Goal: Task Accomplishment & Management: Manage account settings

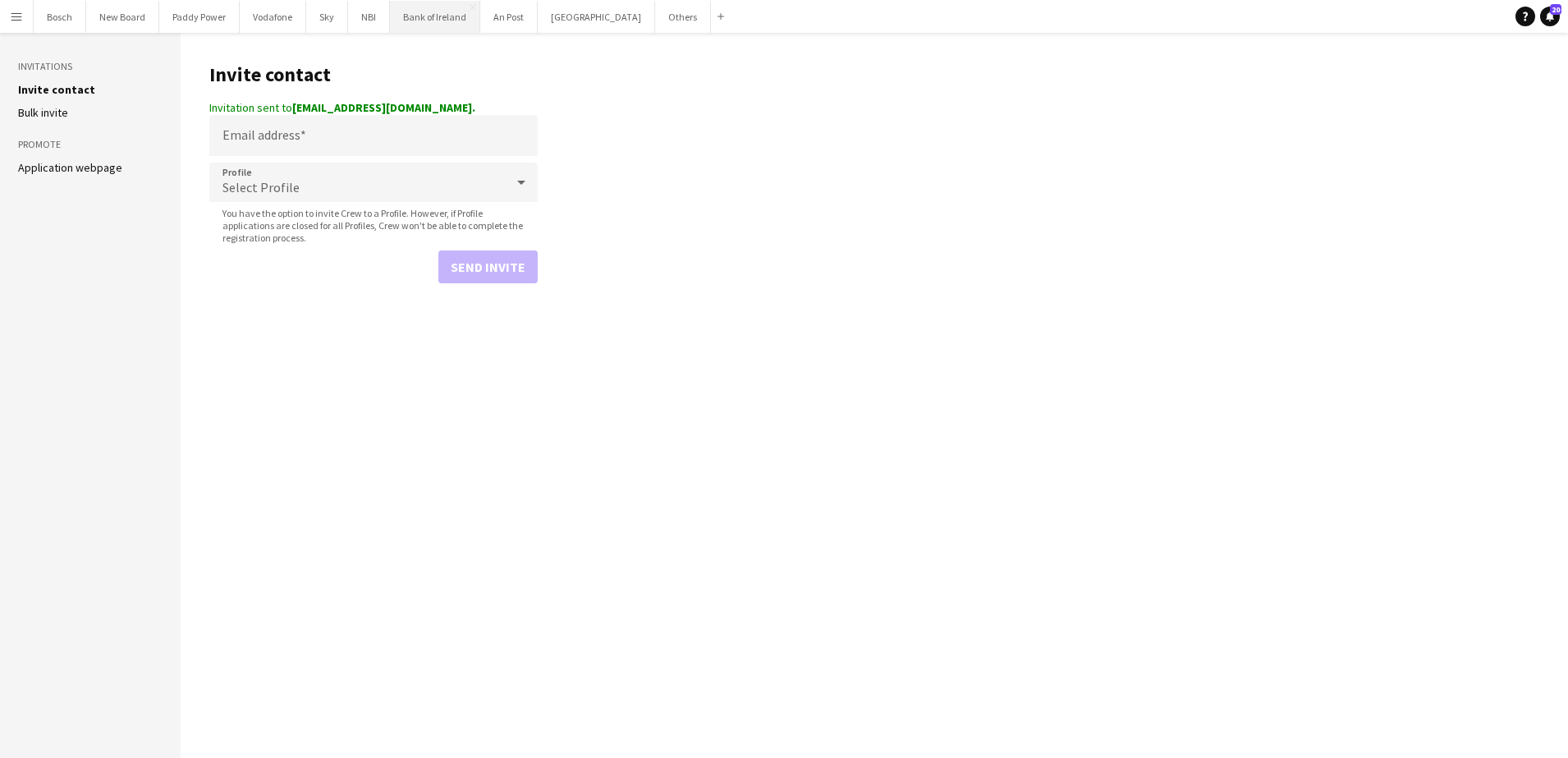
click at [438, 24] on button "Bank of Ireland Close" at bounding box center [435, 16] width 90 height 32
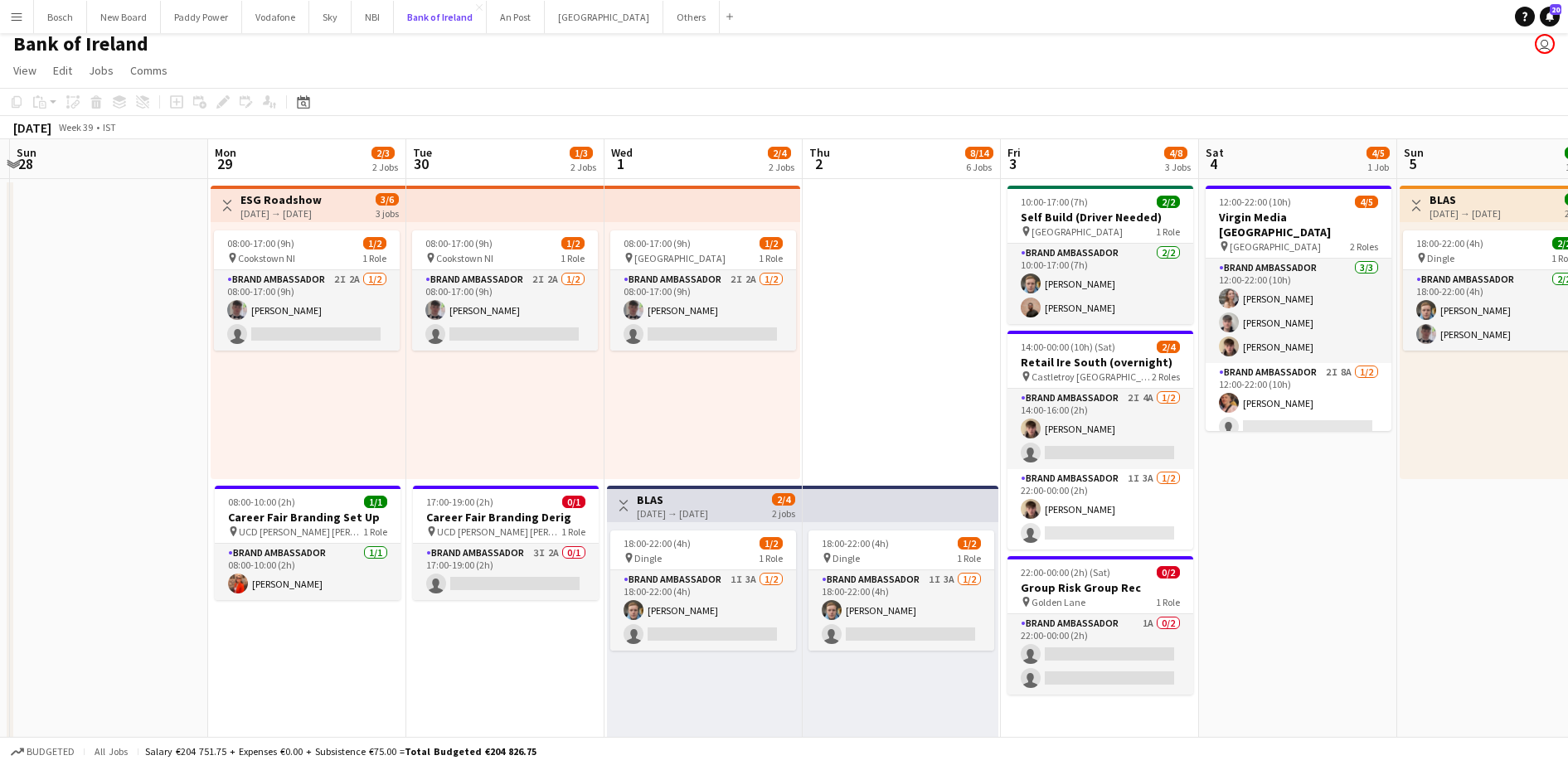
scroll to position [0, 385]
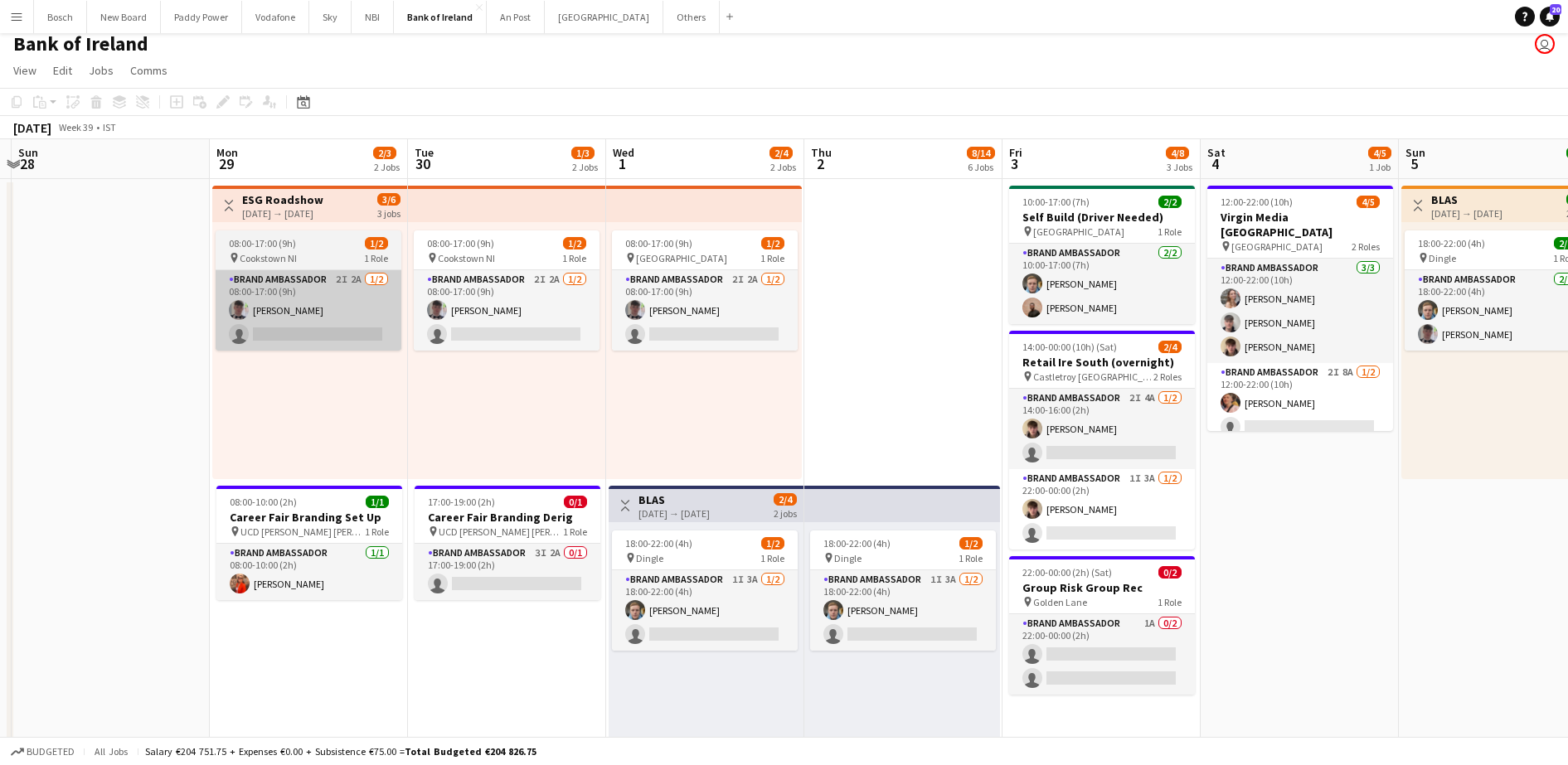
click at [310, 305] on app-card-role "Brand Ambassador 2I 2A [DATE] 08:00-17:00 (9h) [PERSON_NAME] single-neutral-act…" at bounding box center [308, 310] width 185 height 80
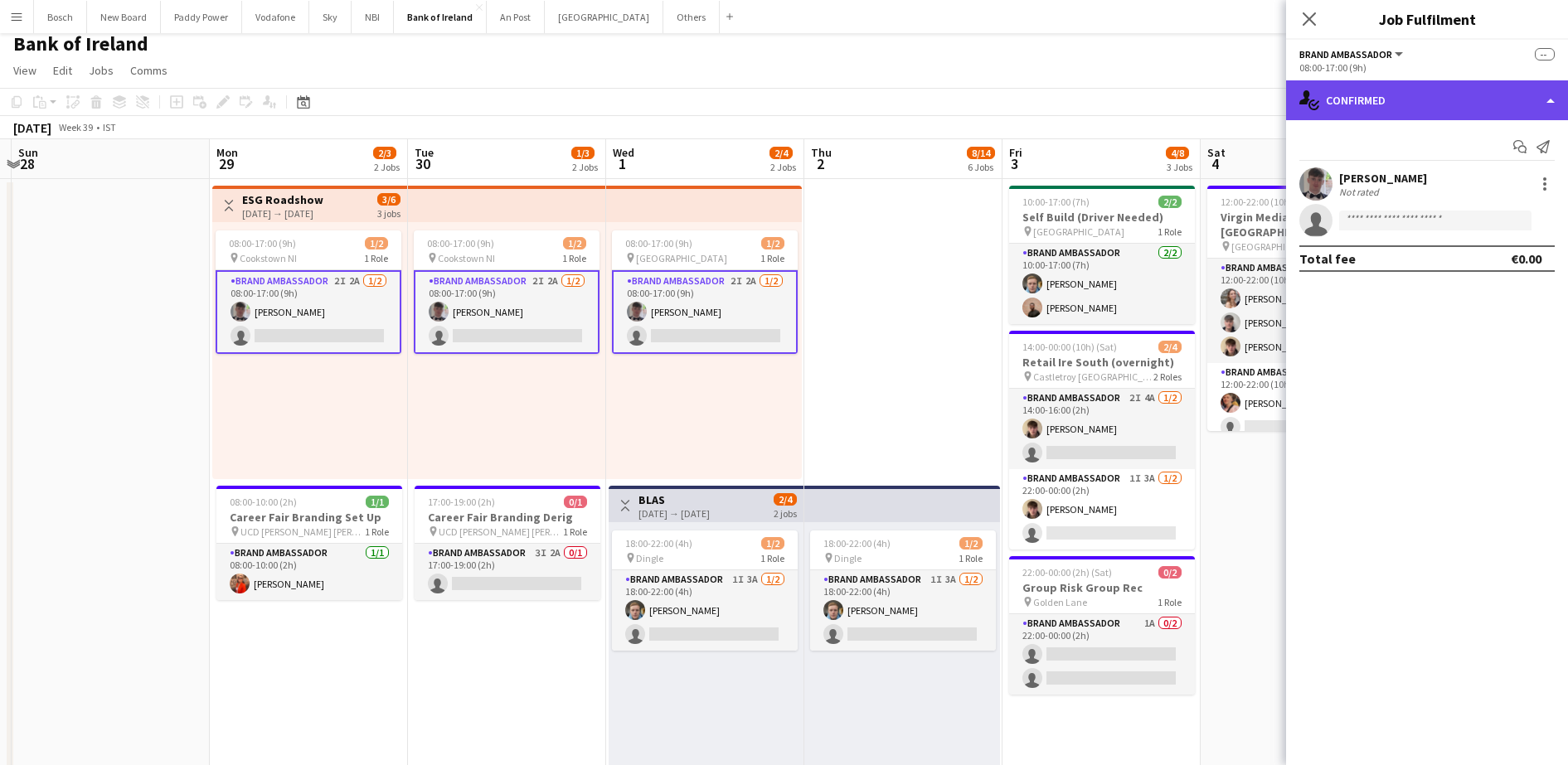
click at [1392, 98] on div "single-neutral-actions-check-2 Confirmed" at bounding box center [1426, 101] width 282 height 40
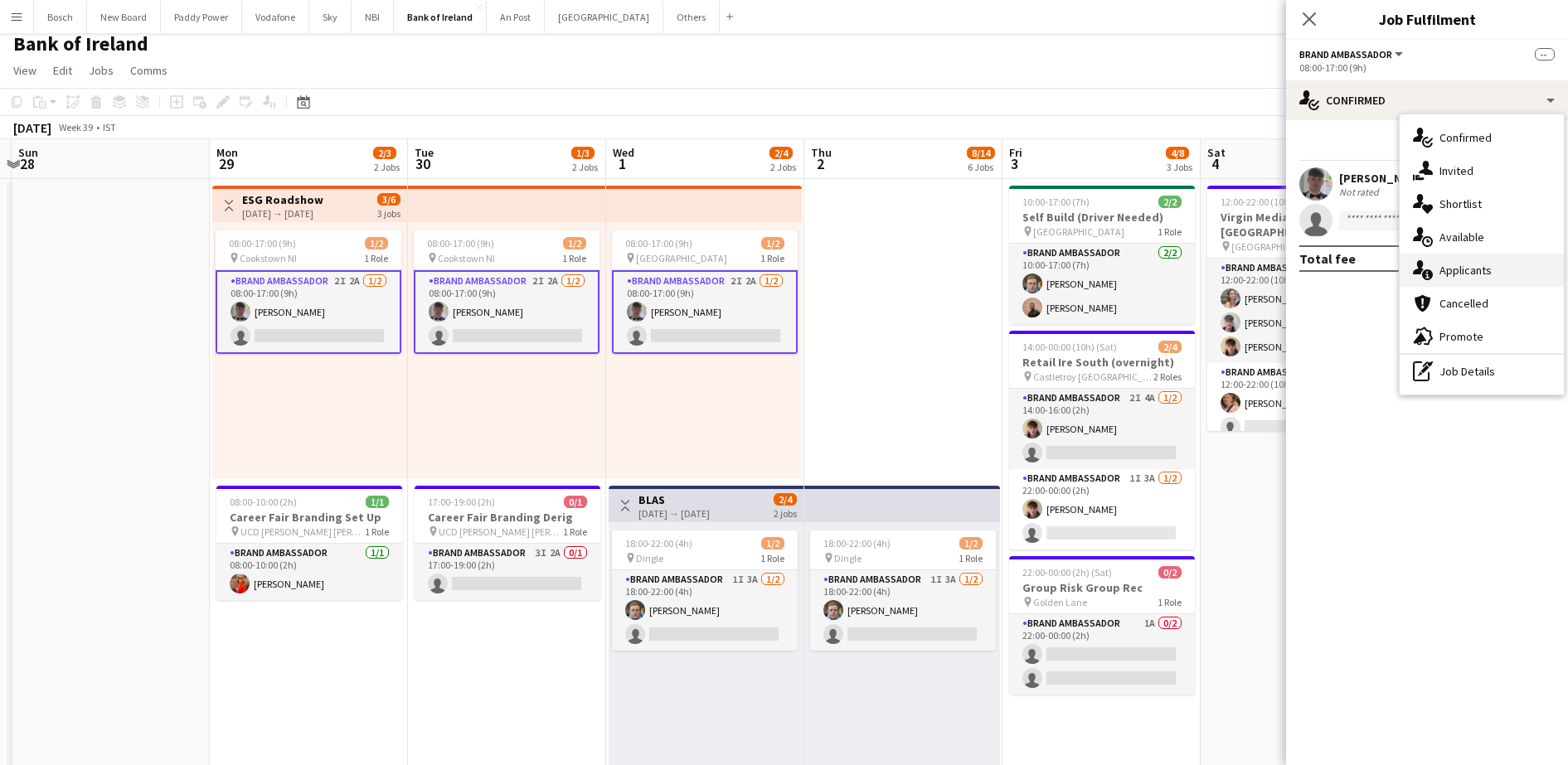
click at [1464, 263] on span "Applicants" at bounding box center [1466, 270] width 52 height 15
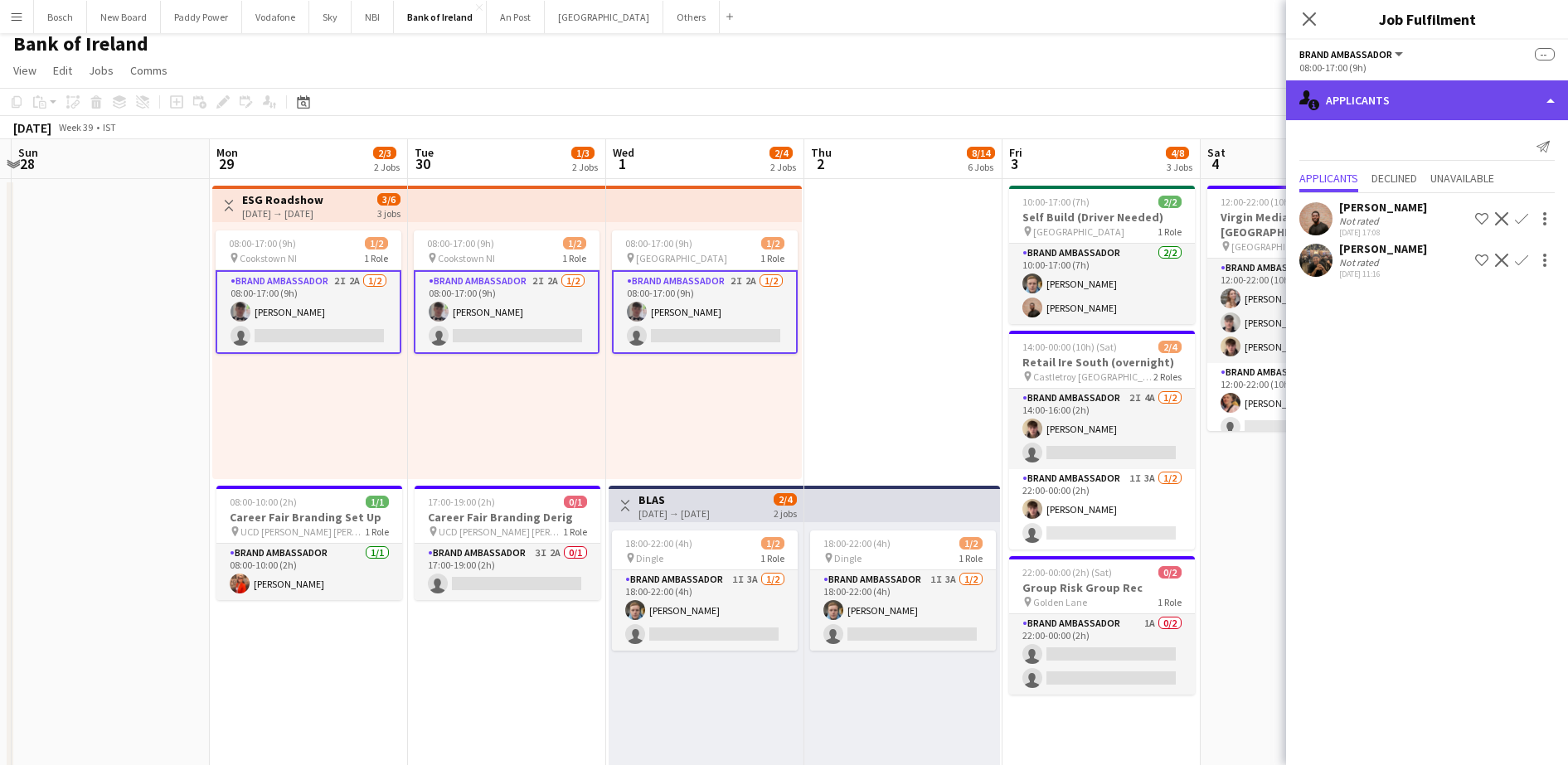
click at [1423, 108] on div "single-neutral-actions-information Applicants" at bounding box center [1426, 101] width 282 height 40
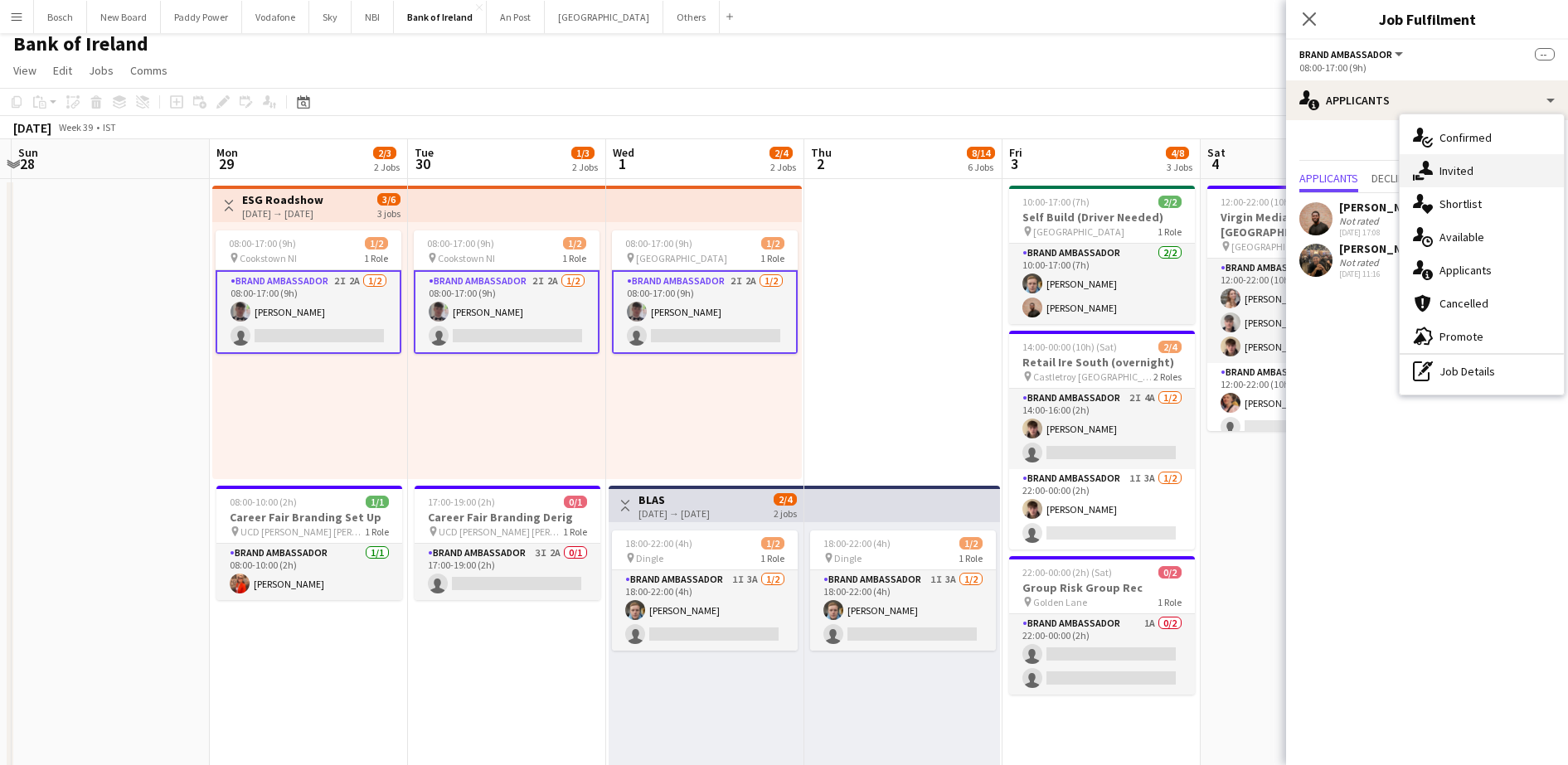
click at [1475, 172] on div "single-neutral-actions-share-1 Invited" at bounding box center [1481, 170] width 164 height 33
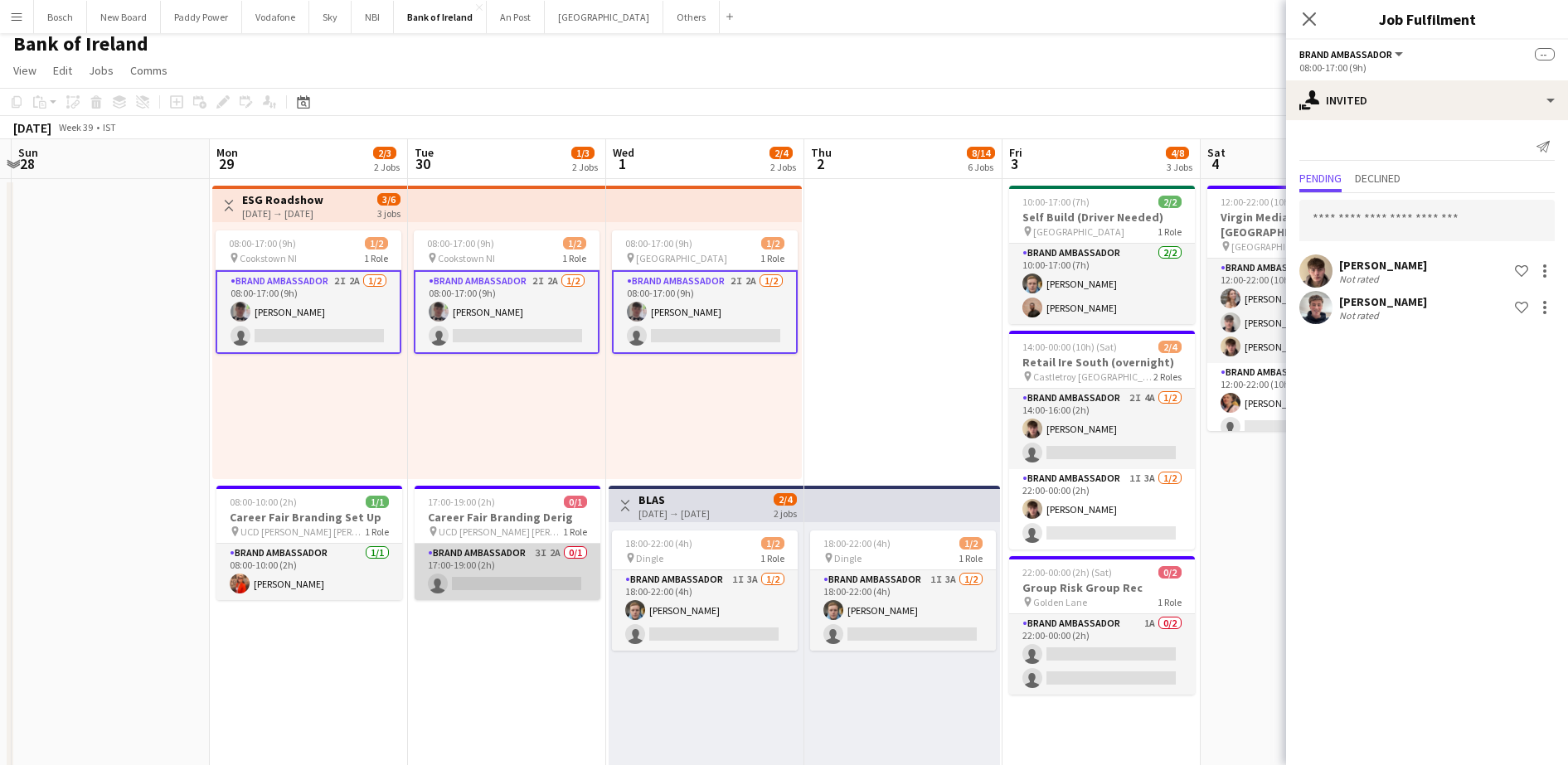
click at [507, 566] on app-card-role "Brand Ambassador 3I 2A 0/1 17:00-19:00 (2h) single-neutral-actions" at bounding box center [507, 572] width 185 height 56
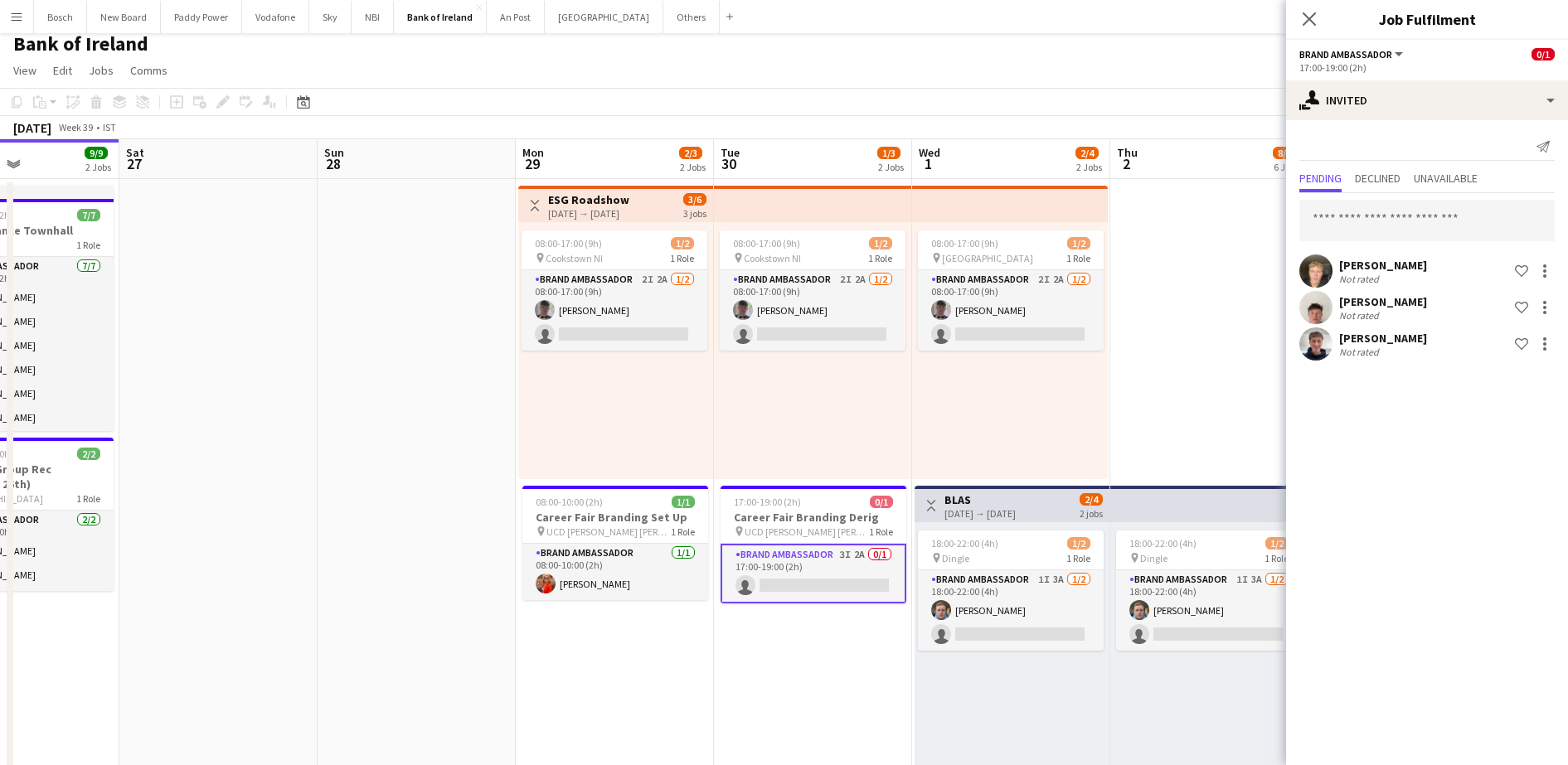
scroll to position [0, 474]
click at [1021, 628] on app-card-role "Brand Ambassador 1I 3A [DATE] 18:00-22:00 (4h) [PERSON_NAME] single-neutral-act…" at bounding box center [1011, 610] width 185 height 80
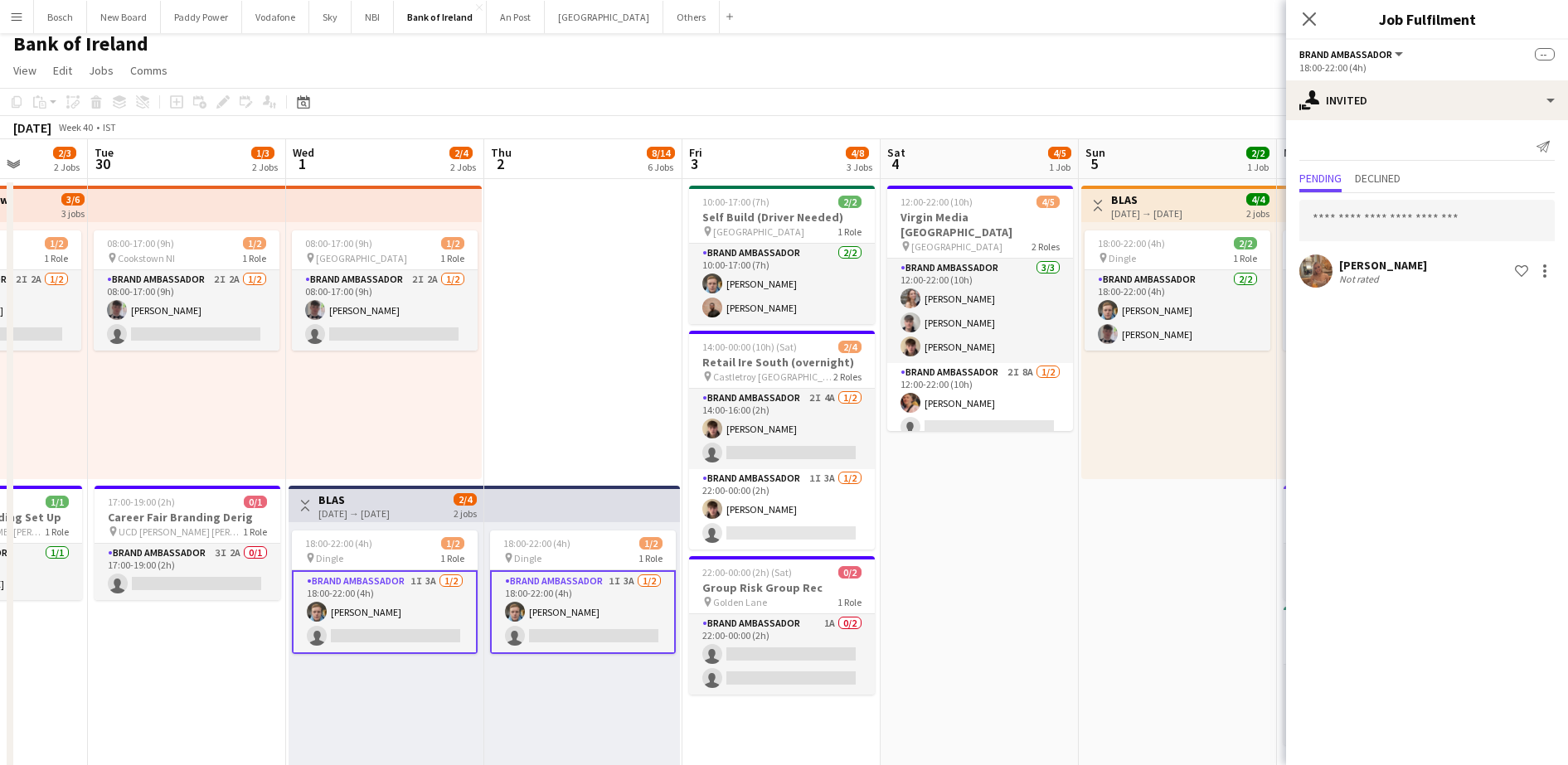
scroll to position [0, 505]
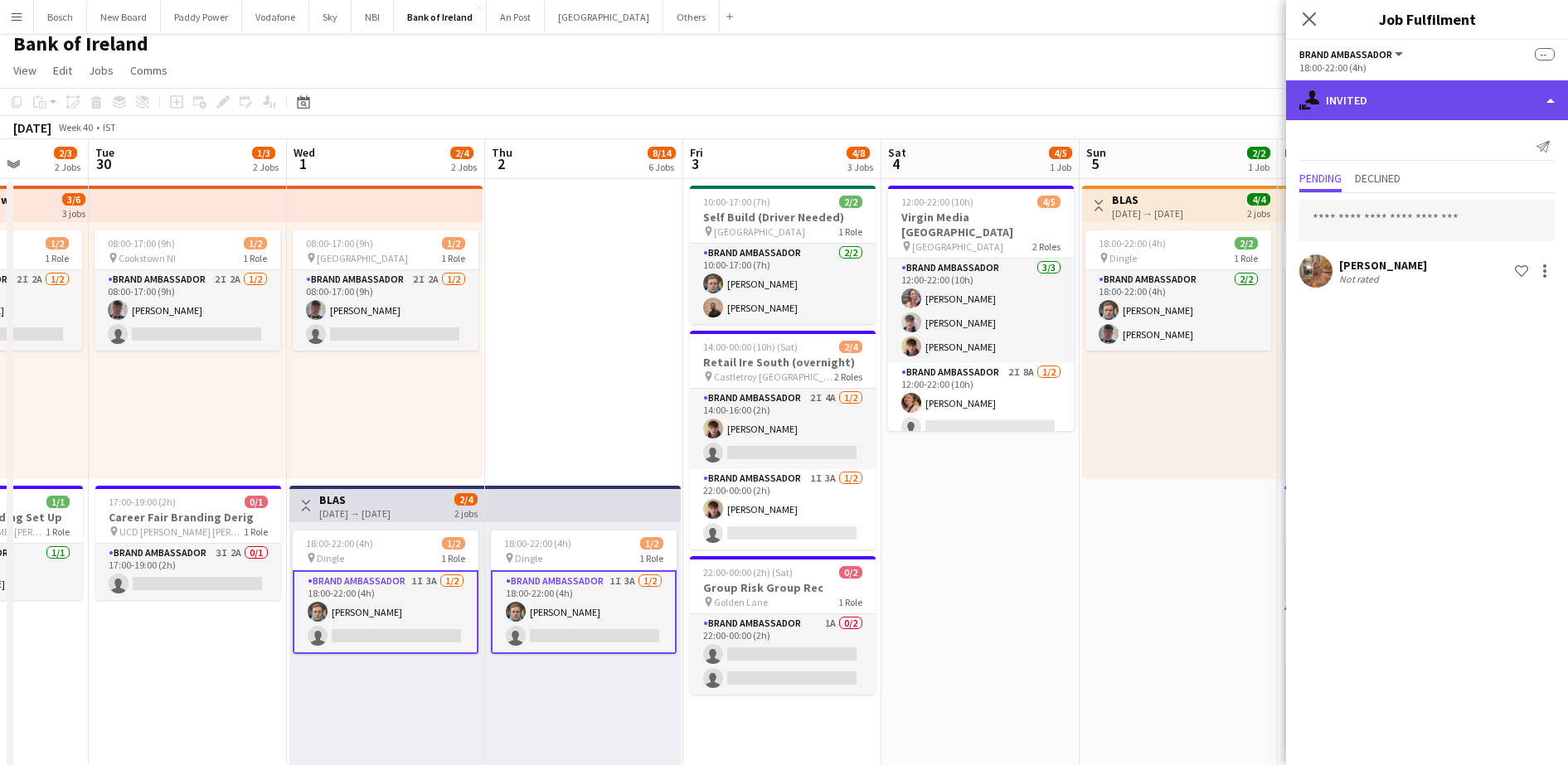
click at [1486, 100] on div "single-neutral-actions-share-1 Invited" at bounding box center [1426, 101] width 282 height 40
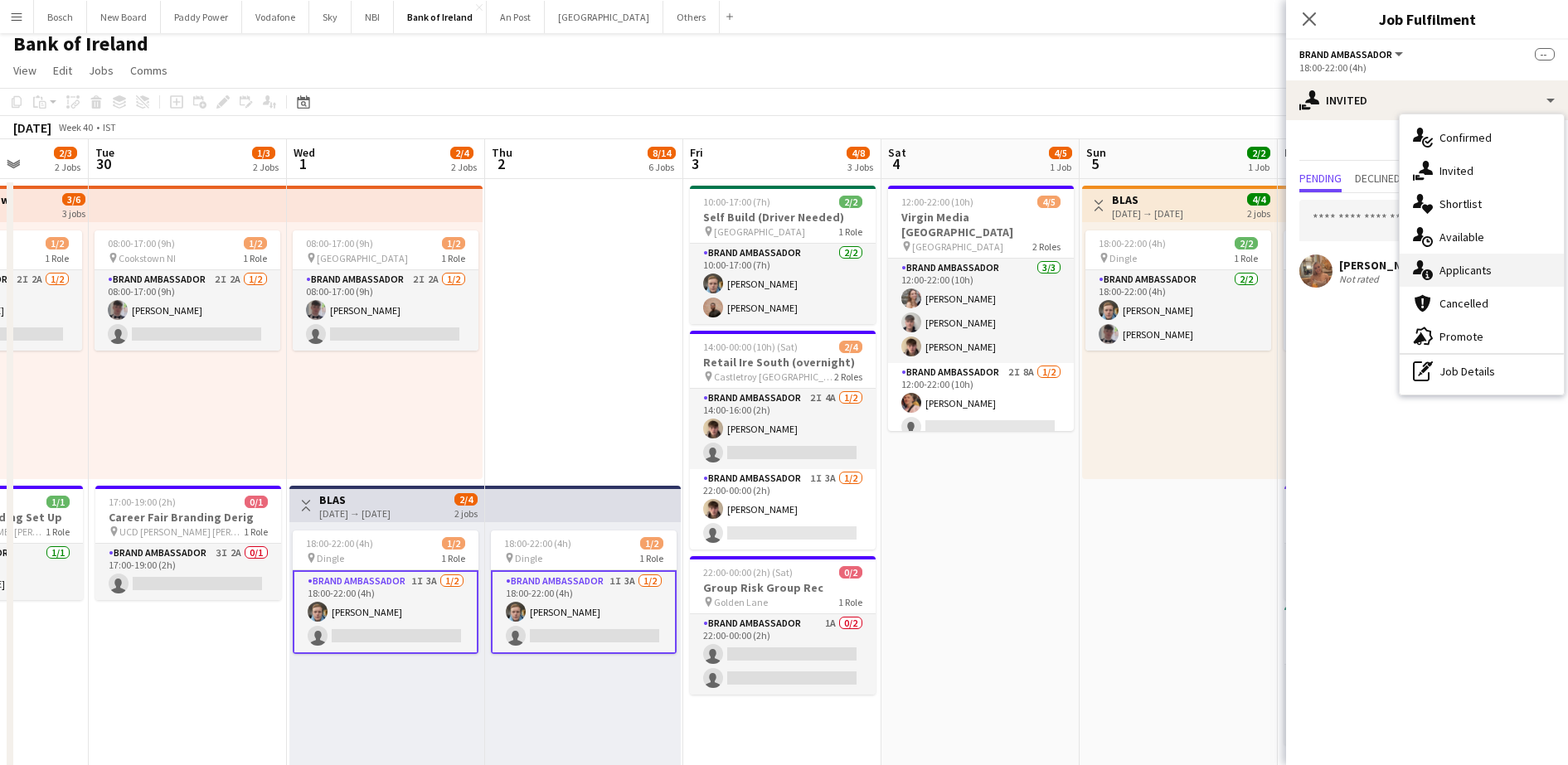
click at [1488, 256] on div "single-neutral-actions-information Applicants" at bounding box center [1481, 270] width 164 height 33
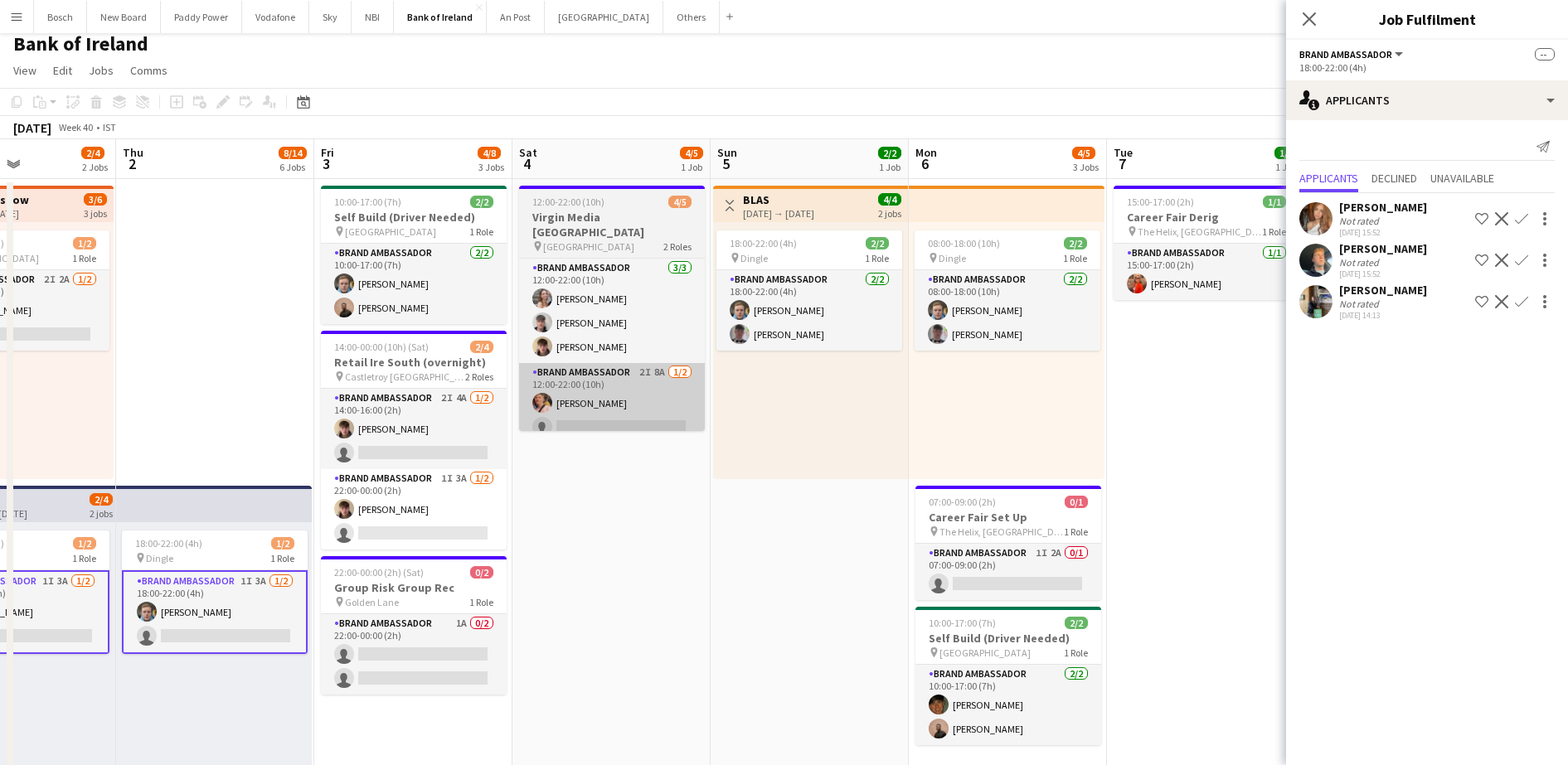
scroll to position [0, 479]
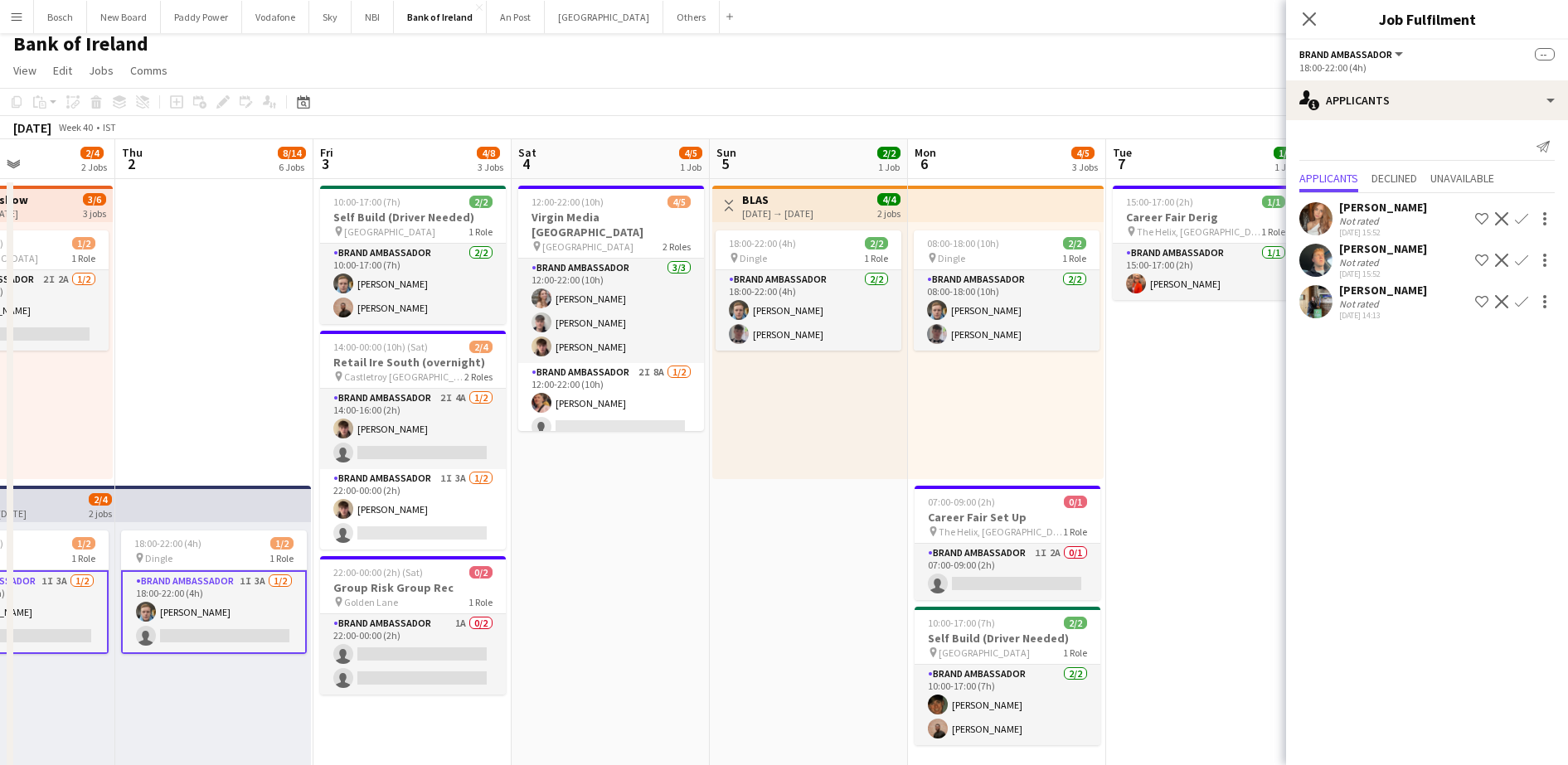
click at [1508, 258] on button "Decline" at bounding box center [1501, 260] width 20 height 20
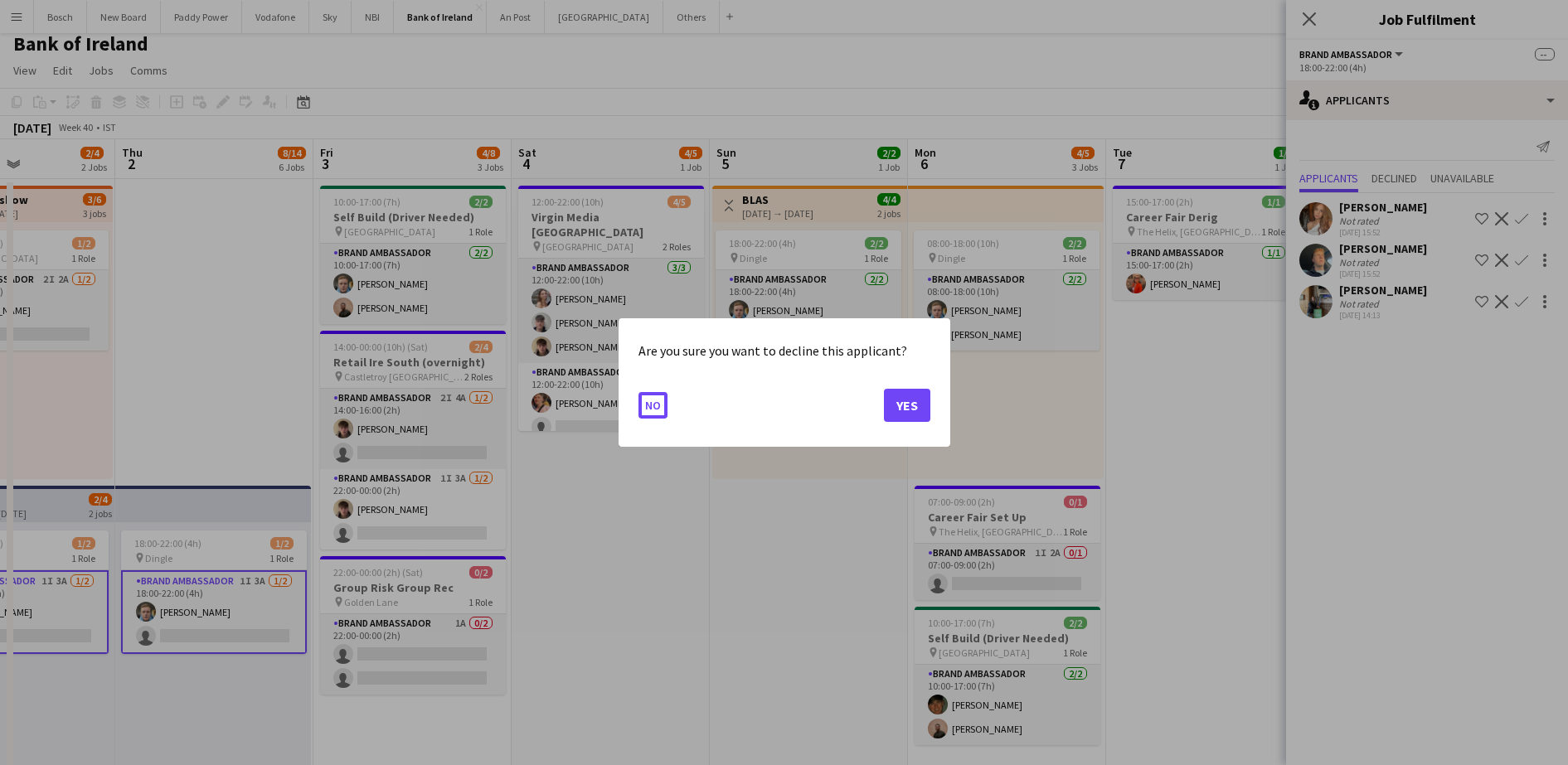
scroll to position [0, 0]
click at [925, 395] on button "Yes" at bounding box center [907, 406] width 46 height 33
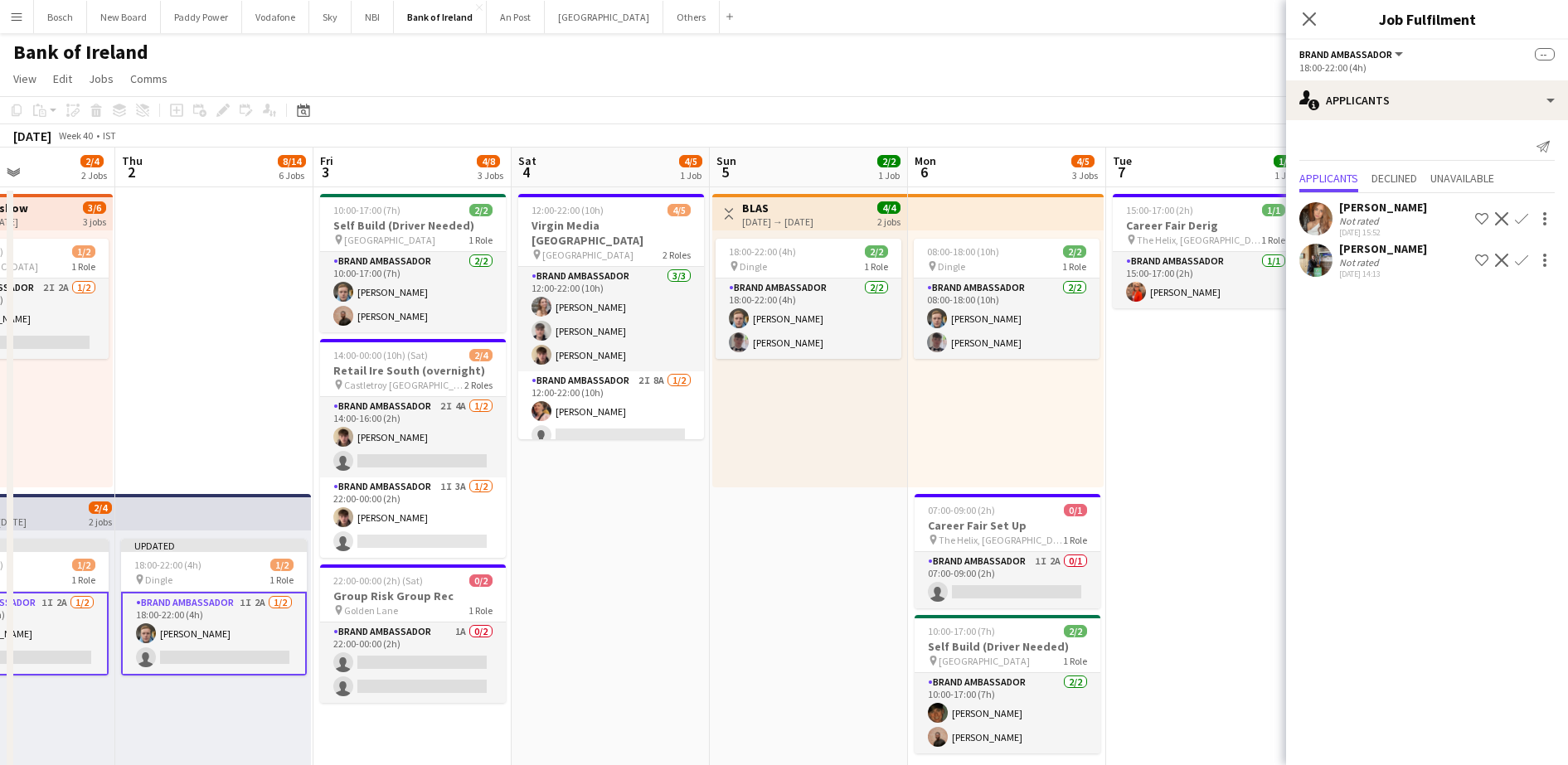
scroll to position [8, 0]
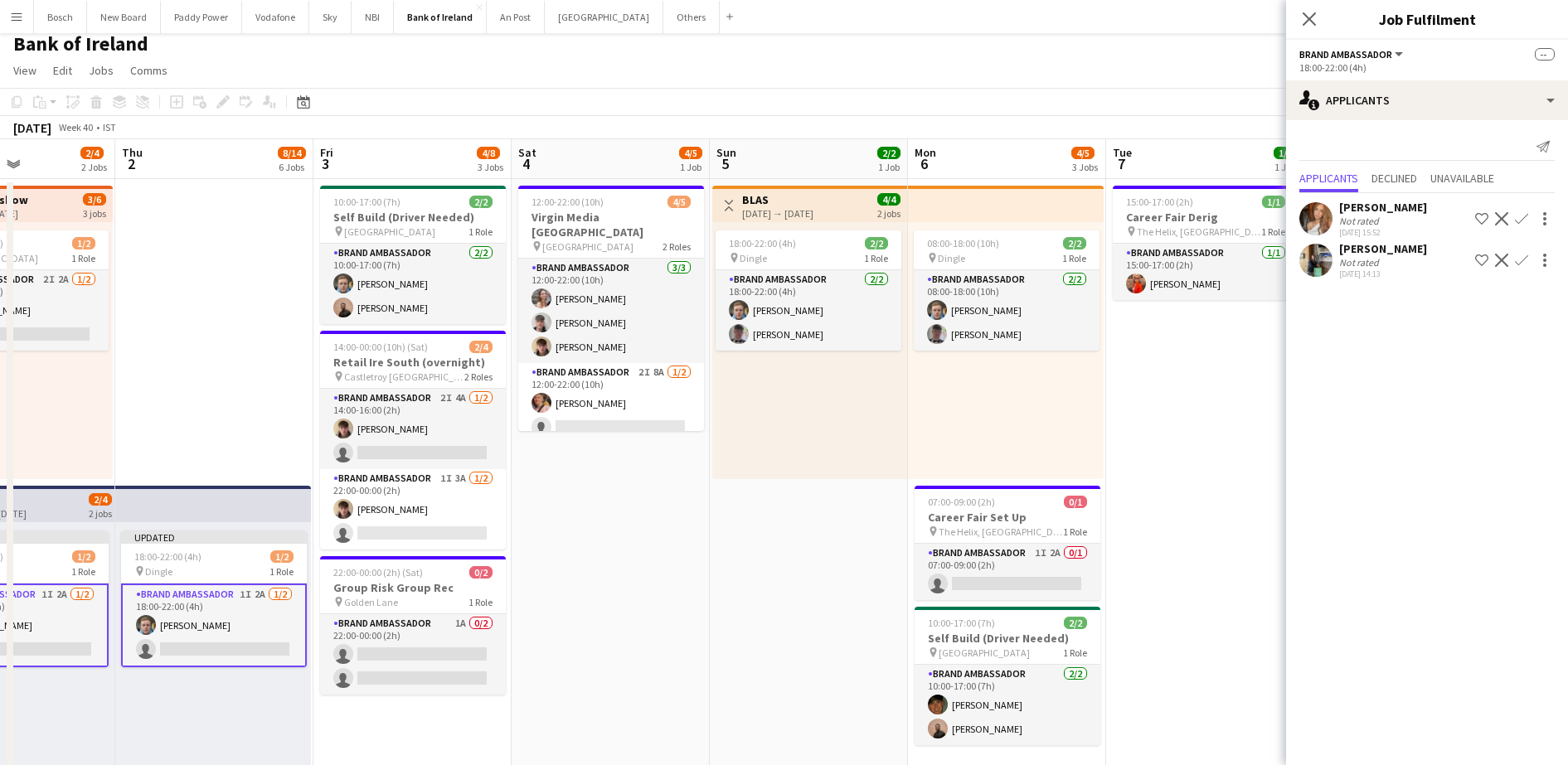
click at [1502, 215] on app-icon "Decline" at bounding box center [1501, 219] width 13 height 13
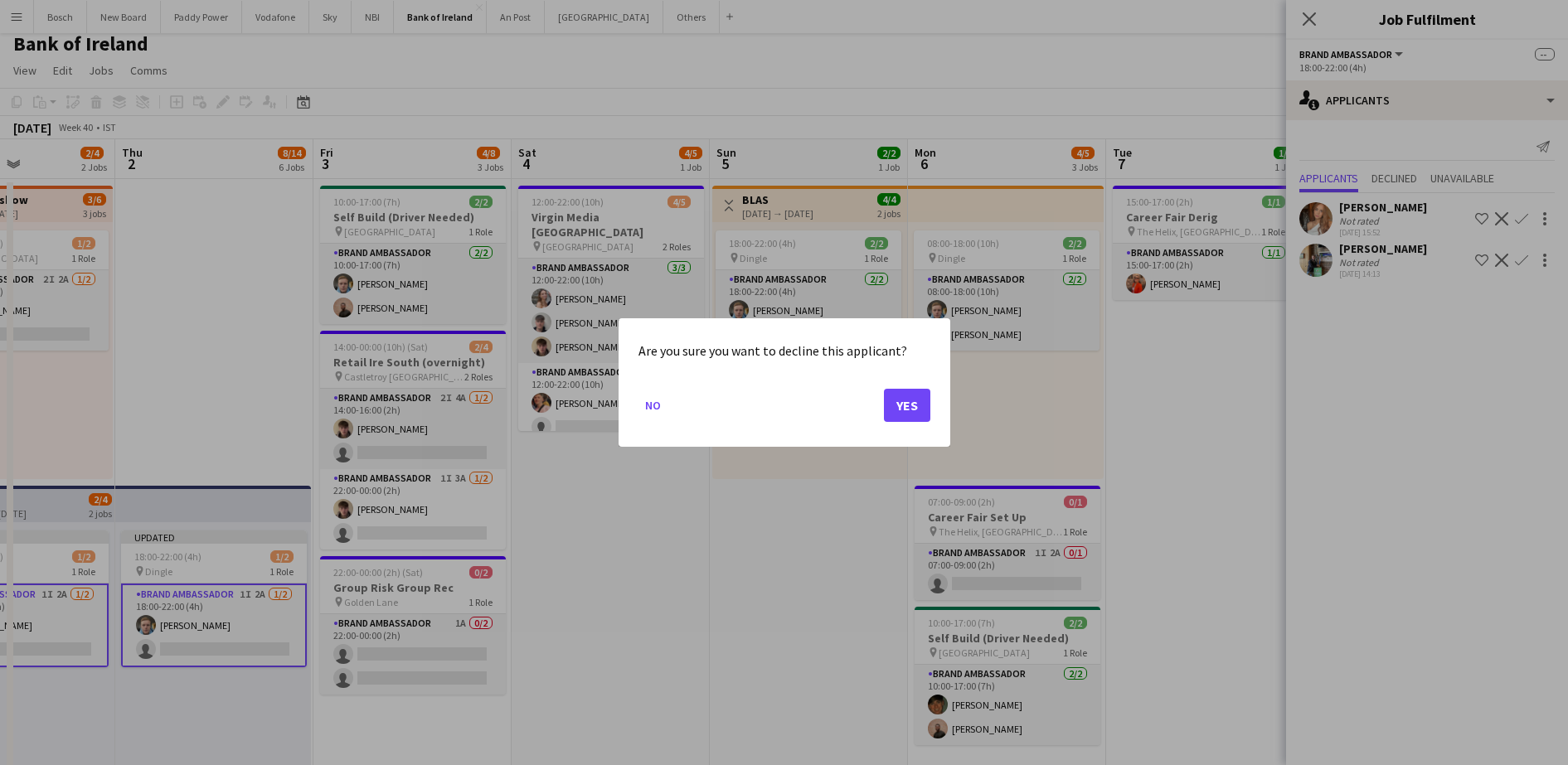
scroll to position [0, 0]
click at [912, 410] on button "Yes" at bounding box center [907, 406] width 46 height 33
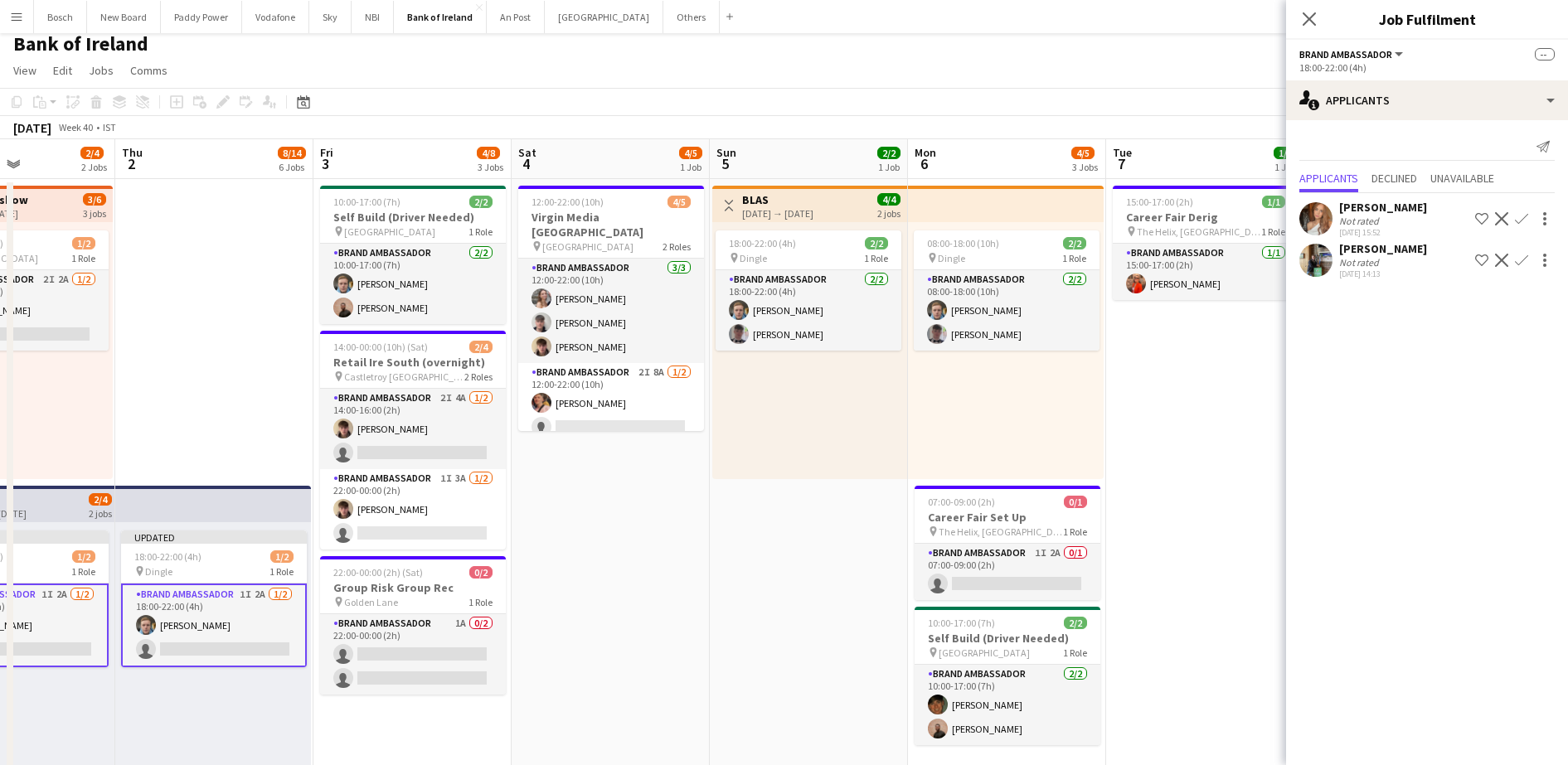
scroll to position [8, 0]
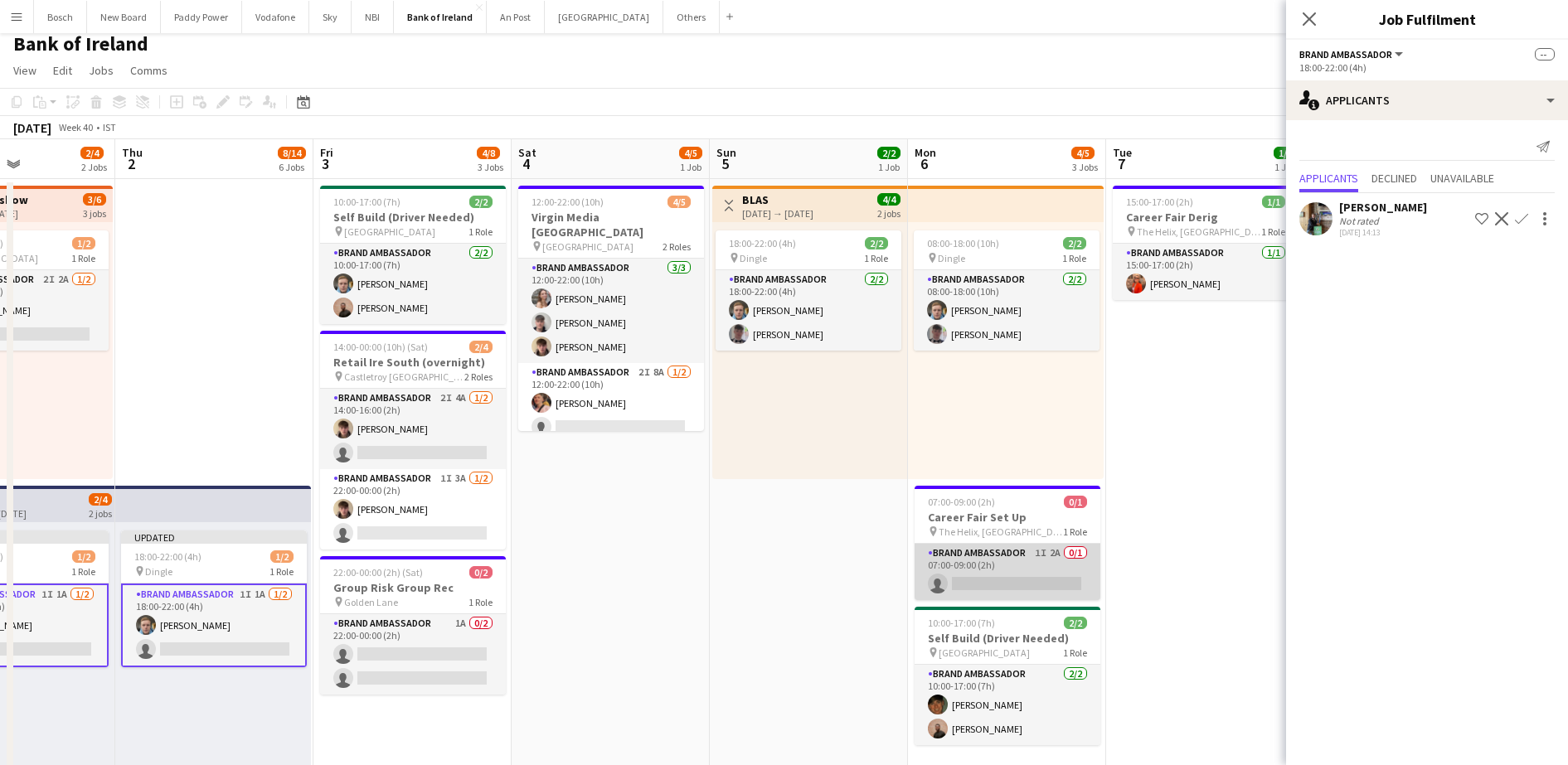
click at [1007, 567] on app-card-role "Brand Ambassador 1I 2A 0/1 07:00-09:00 (2h) single-neutral-actions" at bounding box center [1007, 572] width 185 height 56
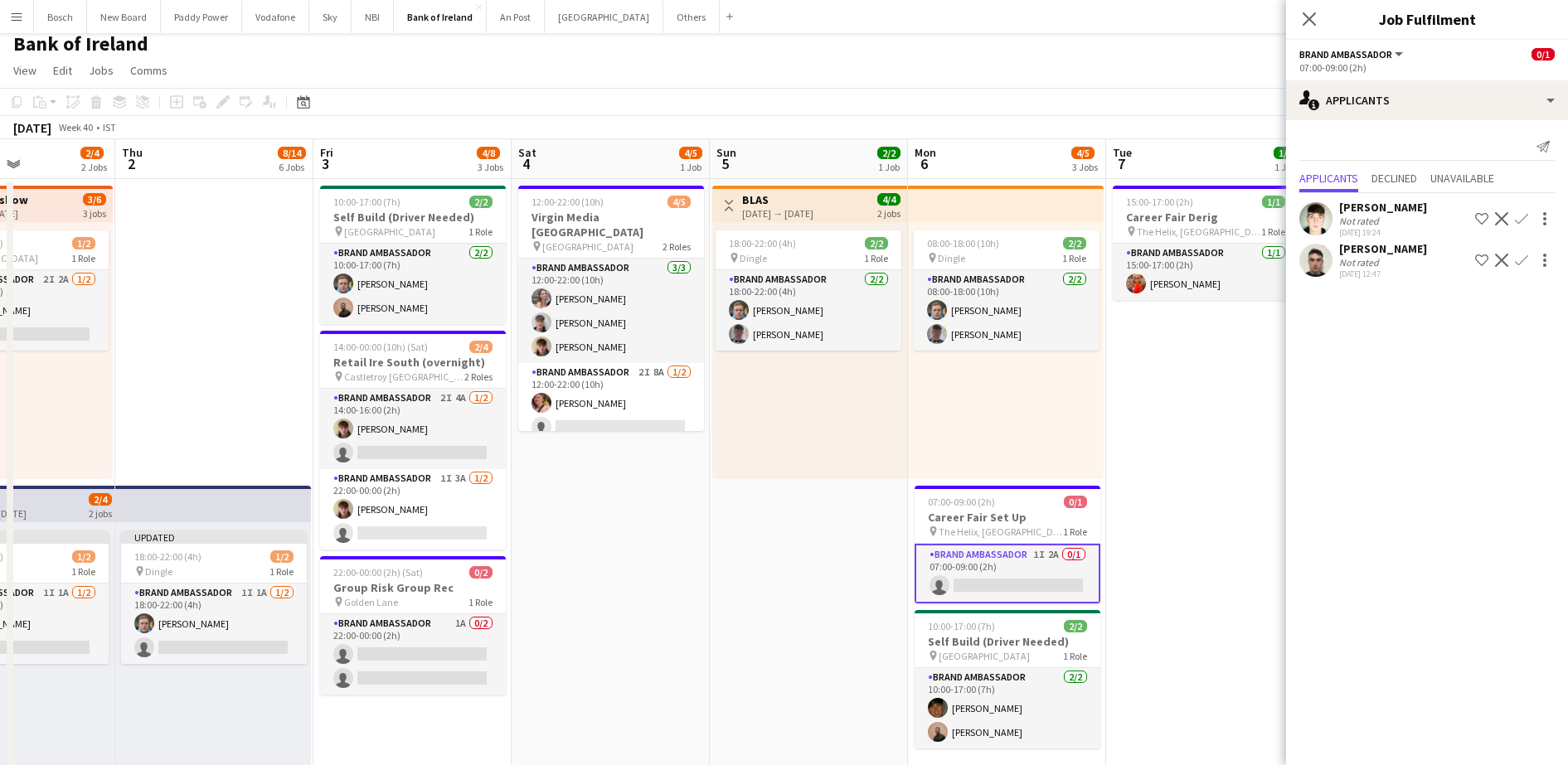
click at [1520, 217] on app-icon "Confirm" at bounding box center [1521, 219] width 13 height 13
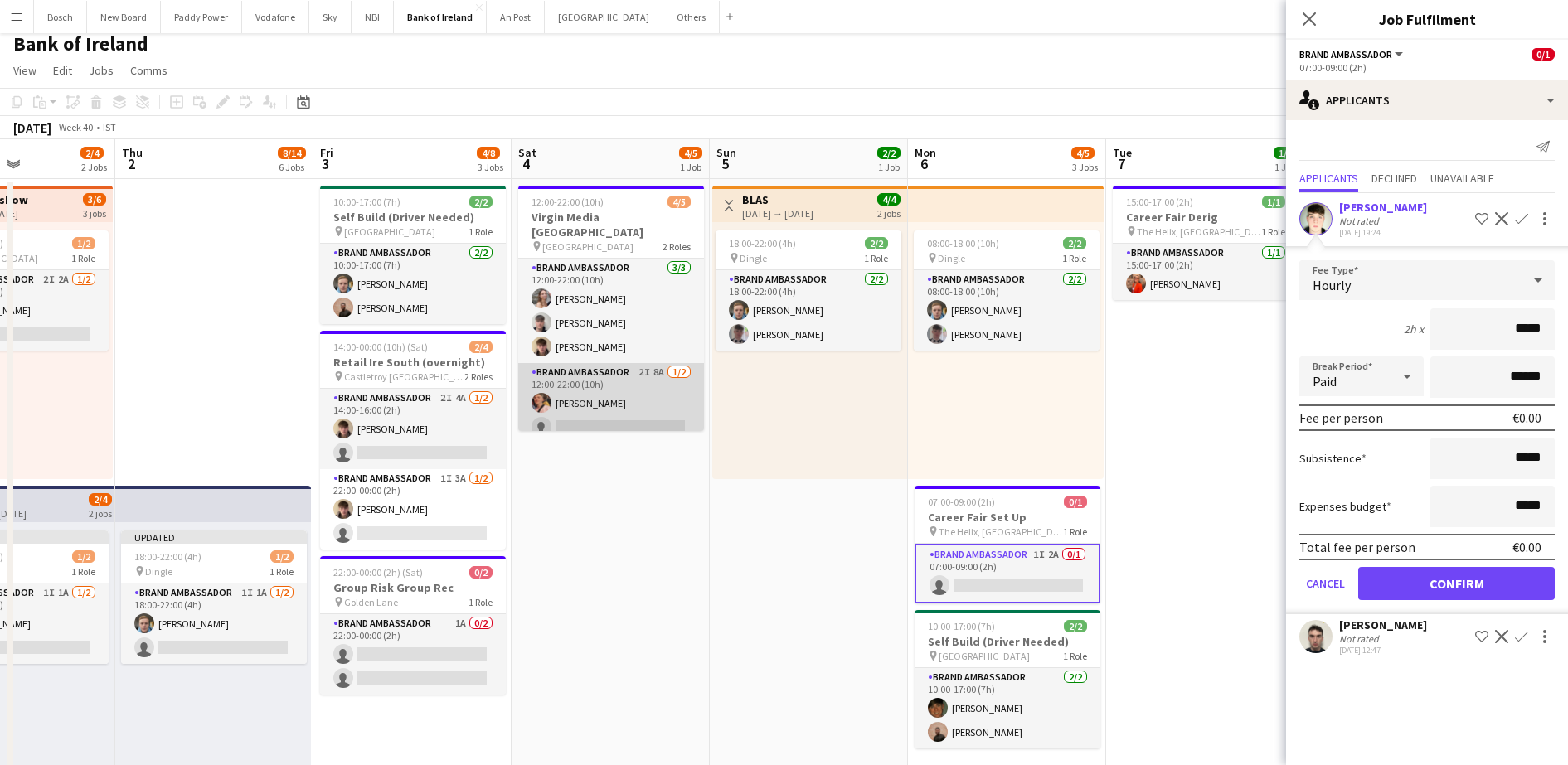
click at [623, 419] on app-card-role "Brand Ambassador 2I 8A [DATE] 12:00-22:00 (10h) [PERSON_NAME] single-neutral-ac…" at bounding box center [610, 403] width 185 height 80
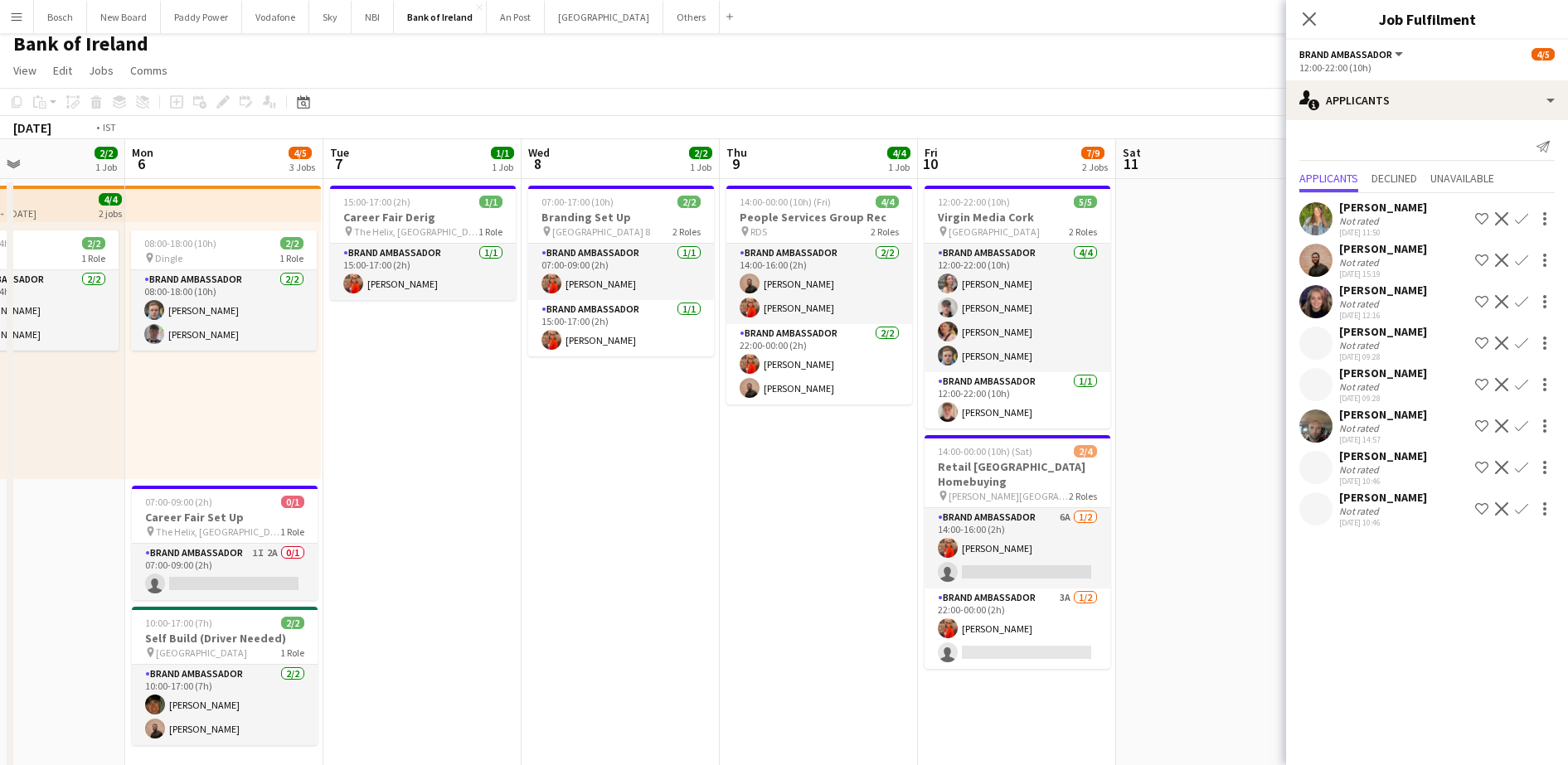
scroll to position [0, 484]
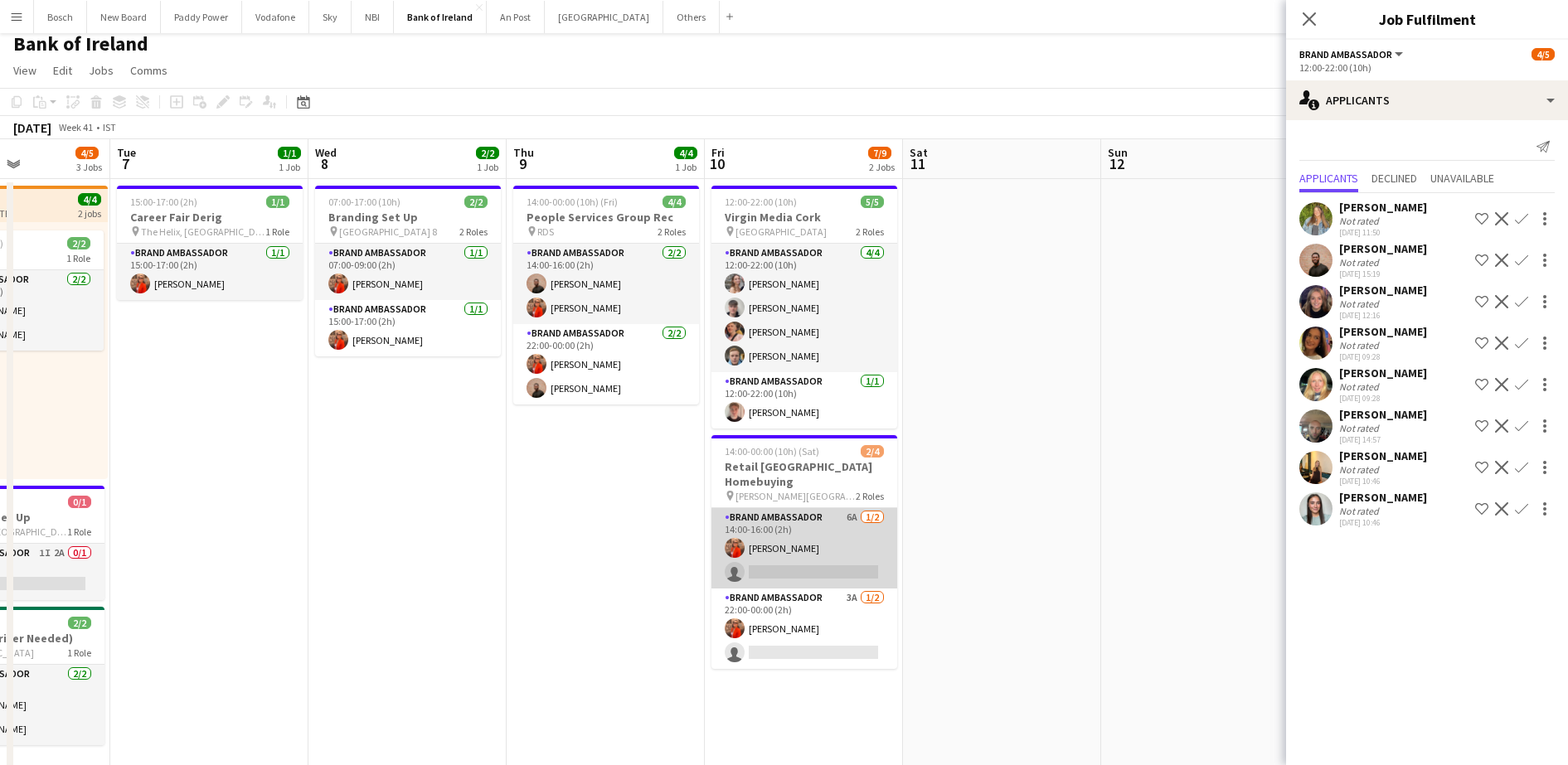
click at [816, 544] on app-card-role "Brand Ambassador 6A [DATE] 14:00-16:00 (2h) [PERSON_NAME] single-neutral-actions" at bounding box center [804, 548] width 185 height 80
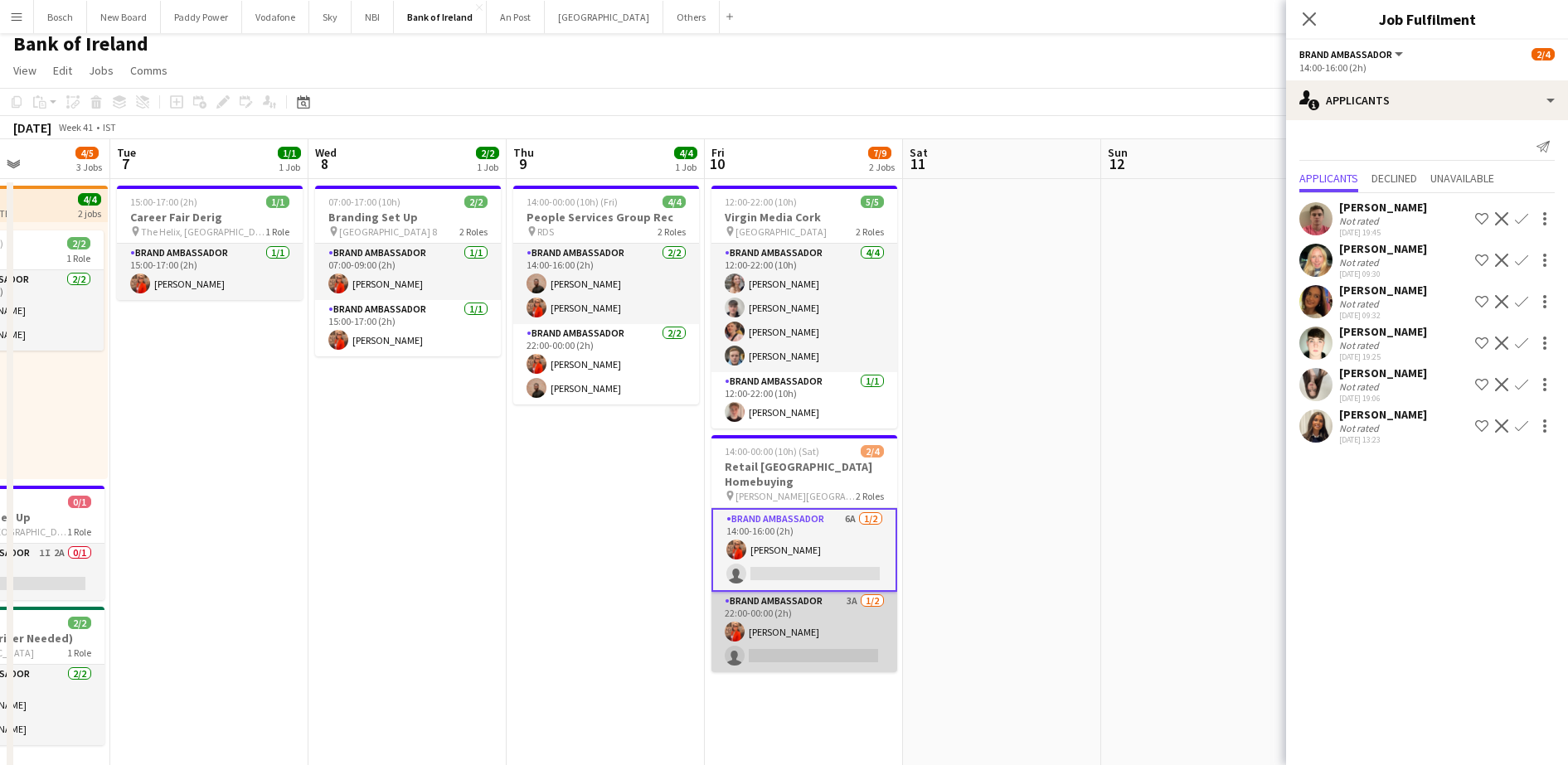
click at [812, 615] on app-card-role "Brand Ambassador 3A [DATE] 22:00-00:00 (2h) [PERSON_NAME] single-neutral-actions" at bounding box center [804, 632] width 185 height 80
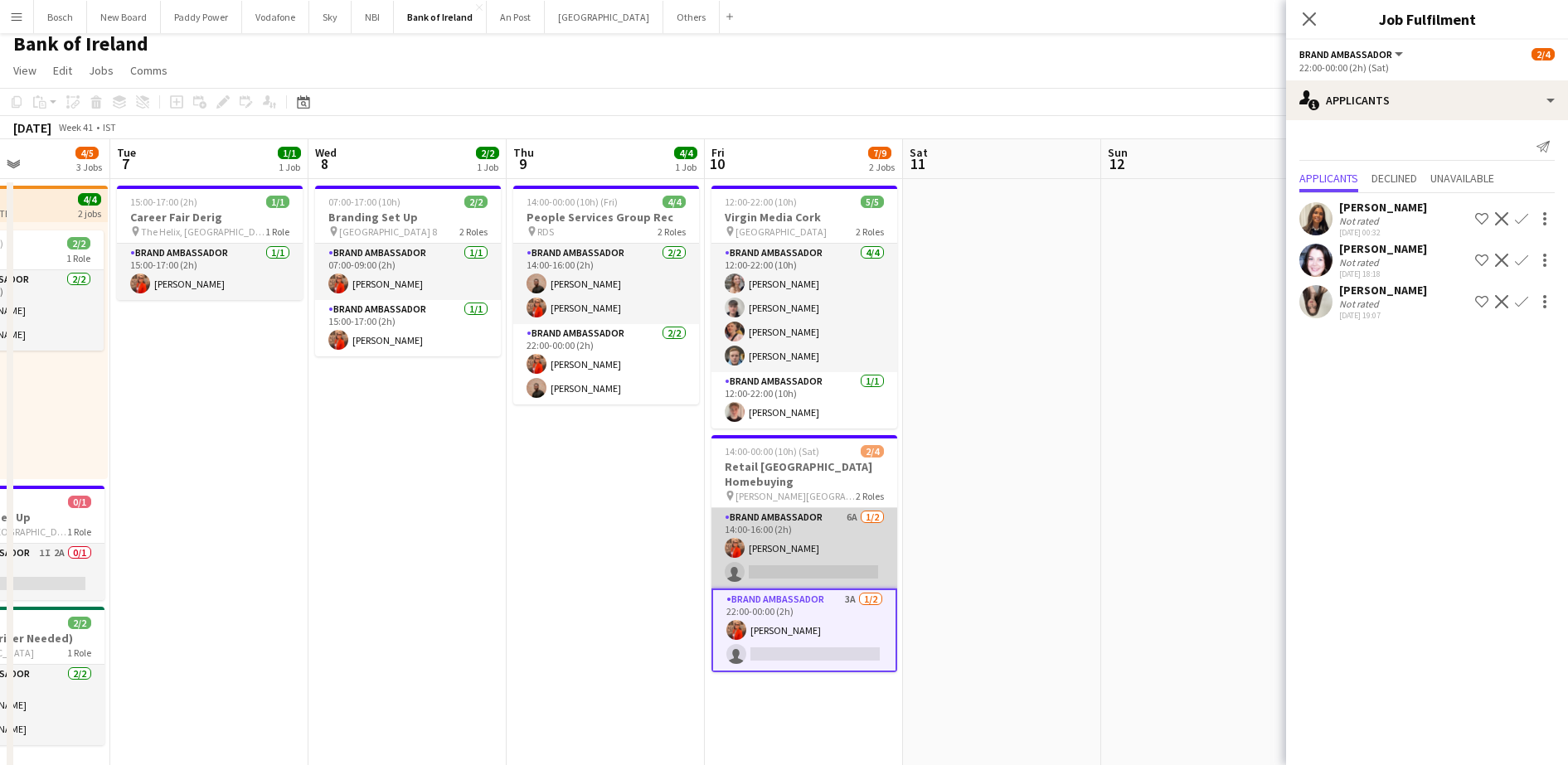
click at [822, 567] on app-card-role "Brand Ambassador 6A [DATE] 14:00-16:00 (2h) [PERSON_NAME] single-neutral-actions" at bounding box center [804, 548] width 185 height 80
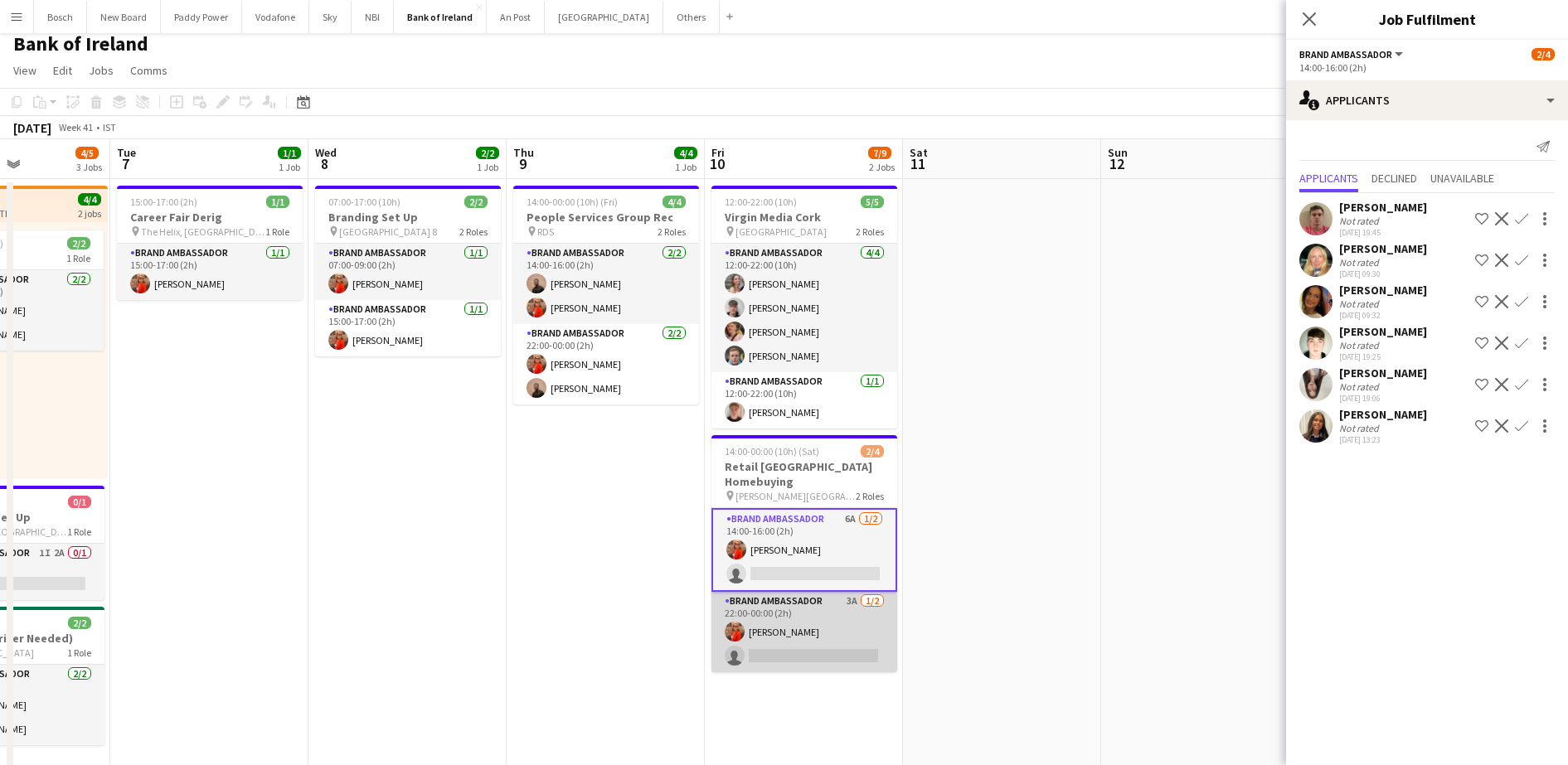
click at [795, 597] on app-card-role "Brand Ambassador 3A [DATE] 22:00-00:00 (2h) [PERSON_NAME] single-neutral-actions" at bounding box center [804, 632] width 185 height 80
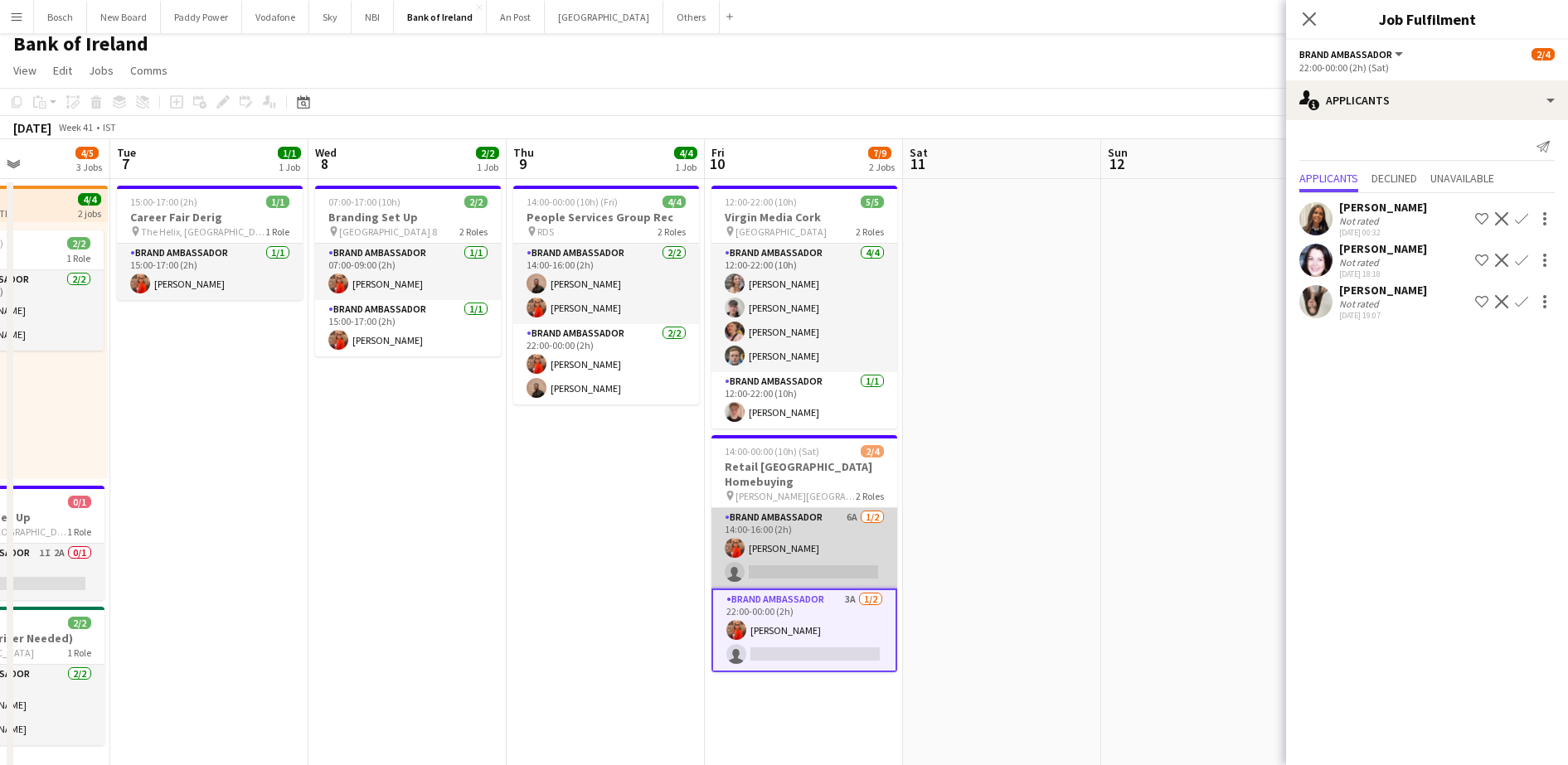
click at [812, 557] on app-card-role "Brand Ambassador 6A [DATE] 14:00-16:00 (2h) [PERSON_NAME] single-neutral-actions" at bounding box center [804, 548] width 185 height 80
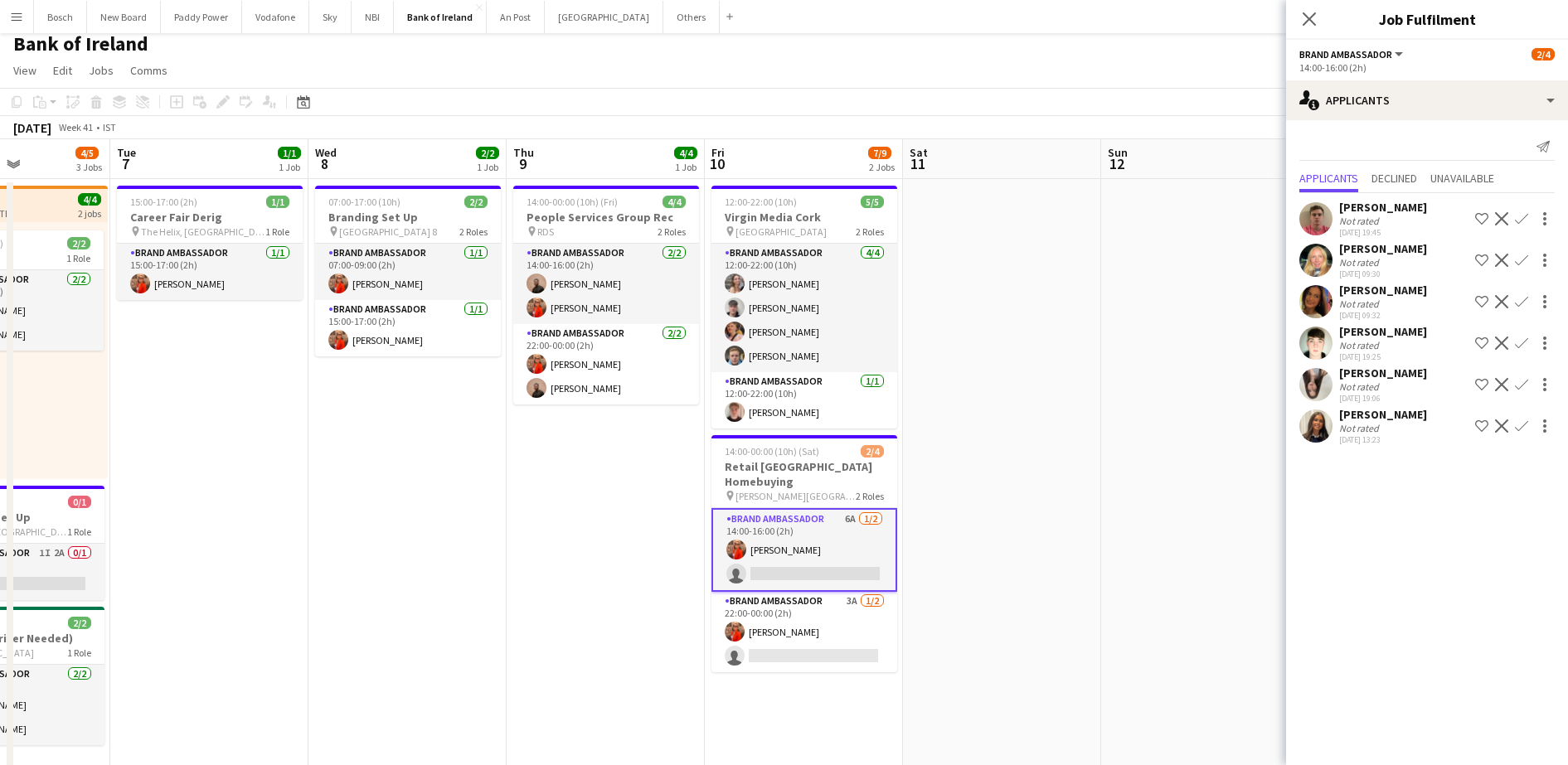
click at [1523, 428] on app-icon "Confirm" at bounding box center [1521, 426] width 13 height 13
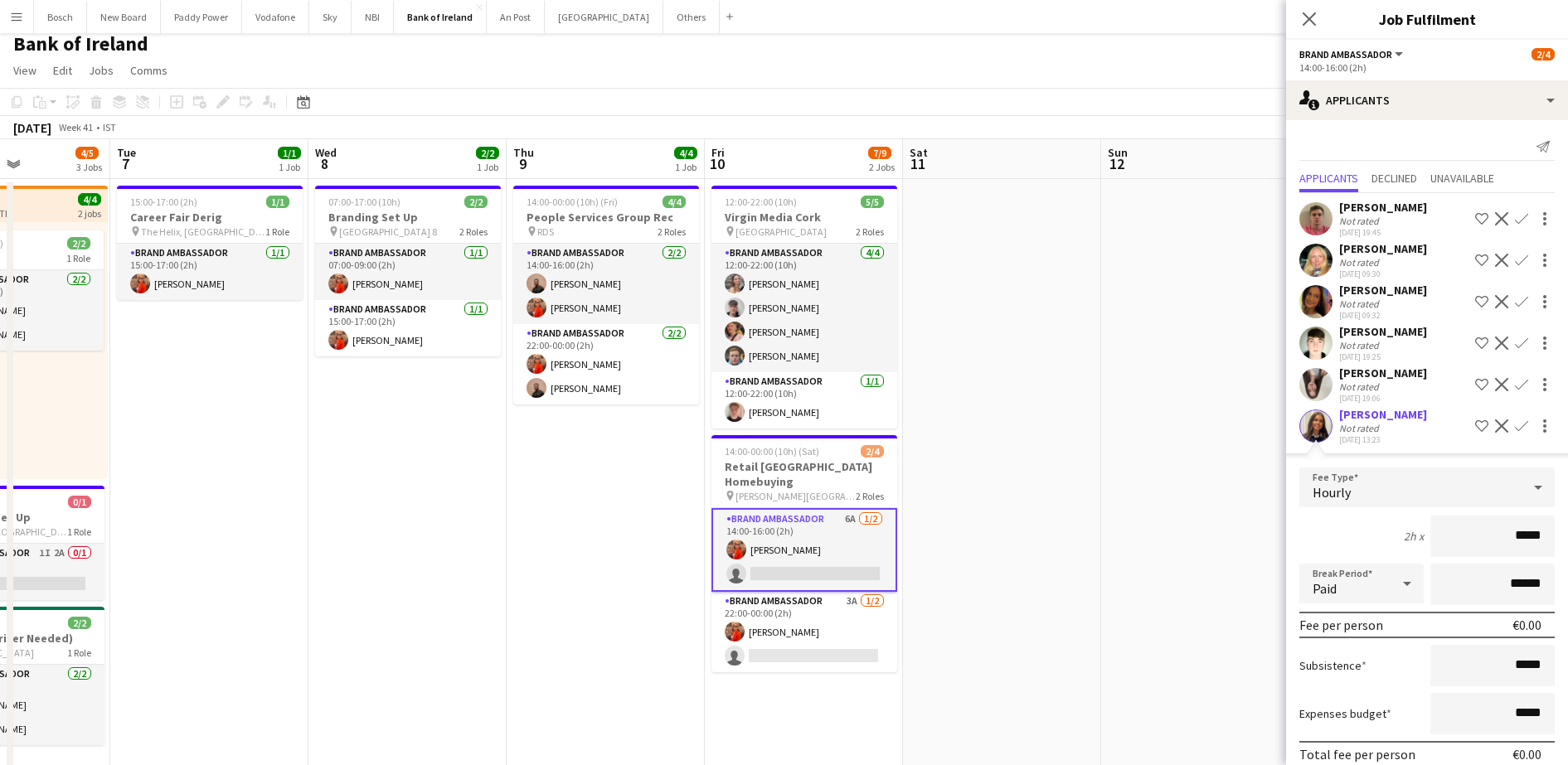
scroll to position [73, 0]
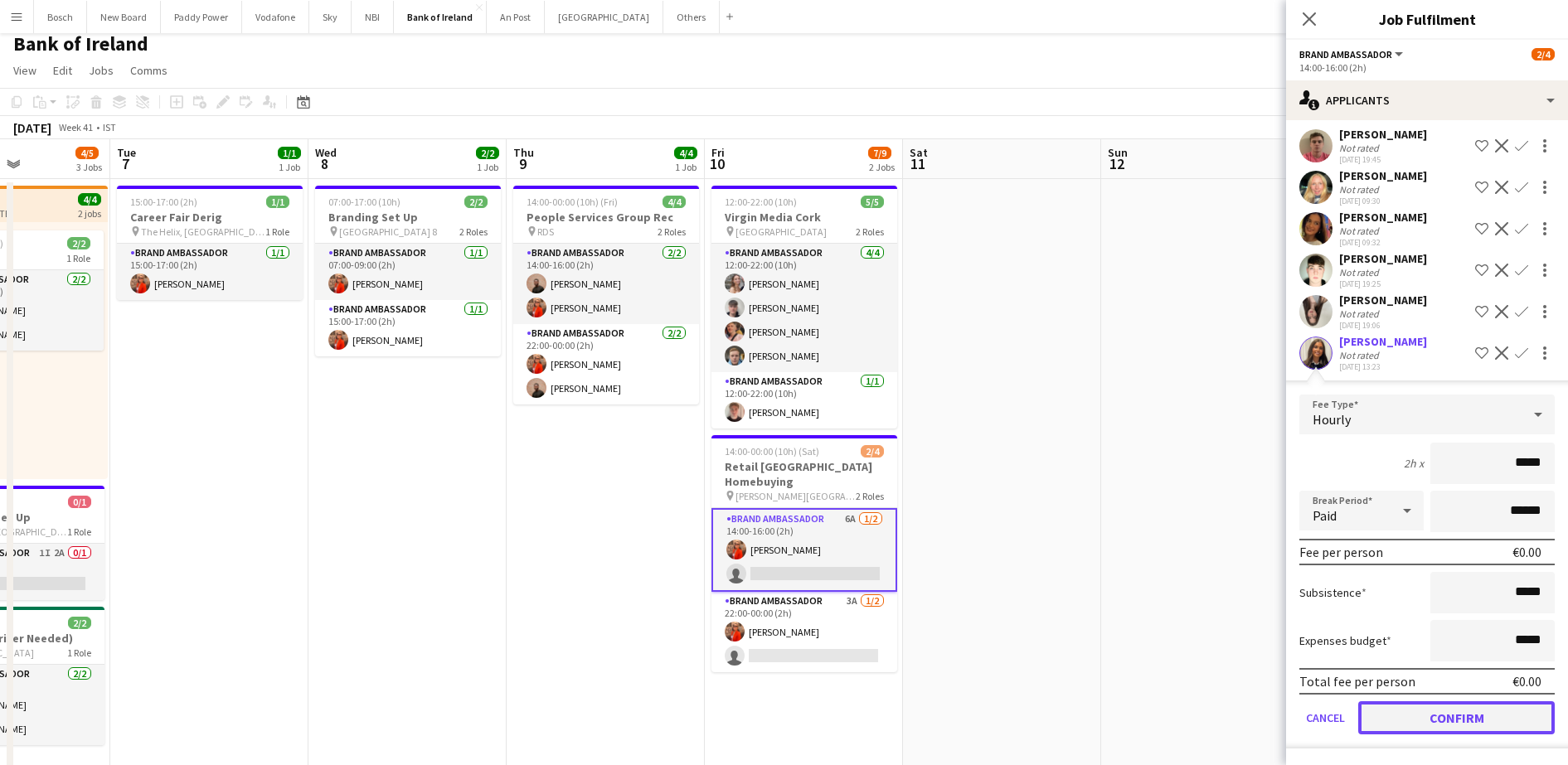
click at [1422, 709] on button "Confirm" at bounding box center [1456, 718] width 197 height 33
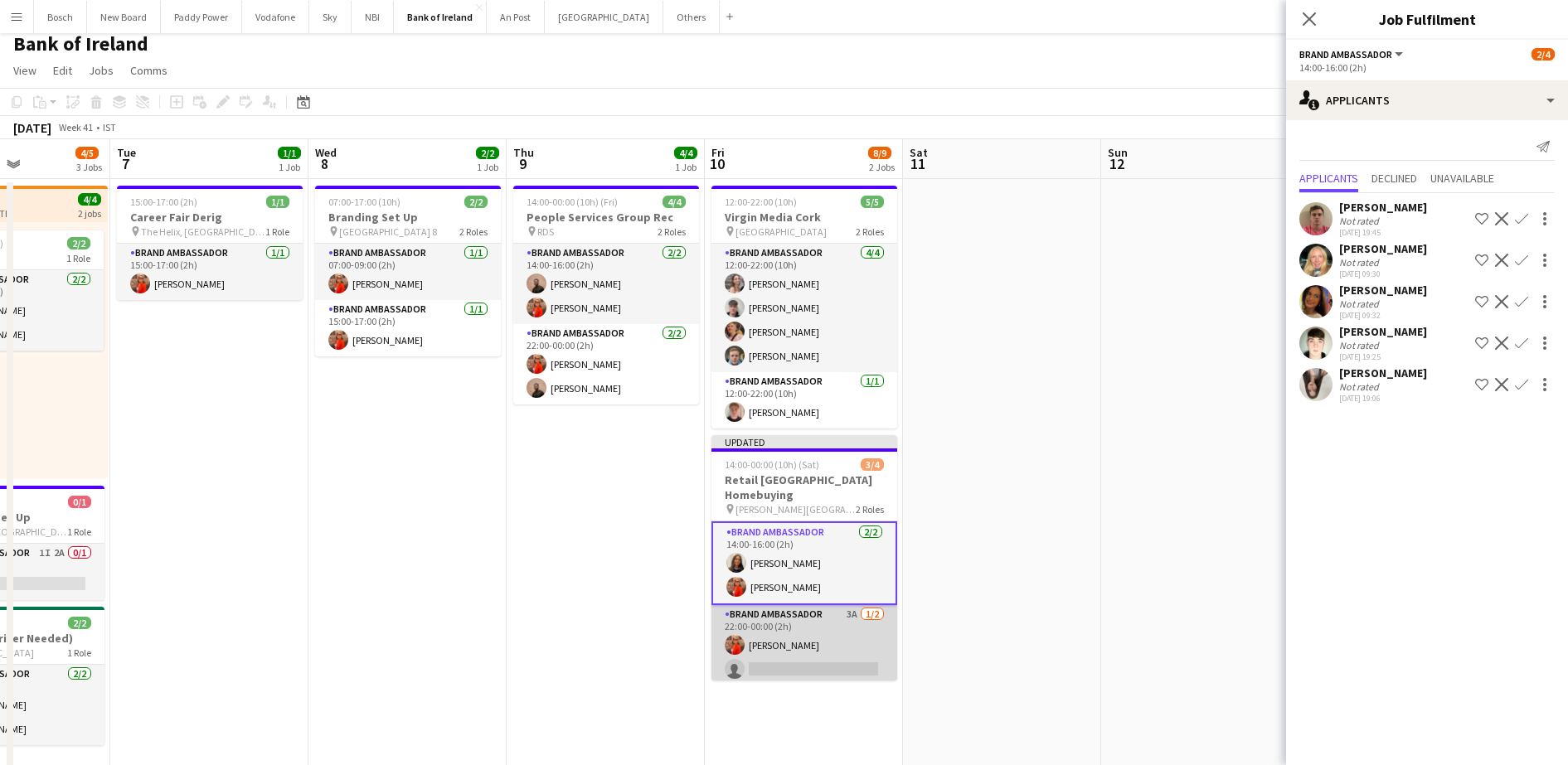
click at [868, 646] on app-card-role "Brand Ambassador 3A [DATE] 22:00-00:00 (2h) [PERSON_NAME] single-neutral-actions" at bounding box center [804, 645] width 185 height 80
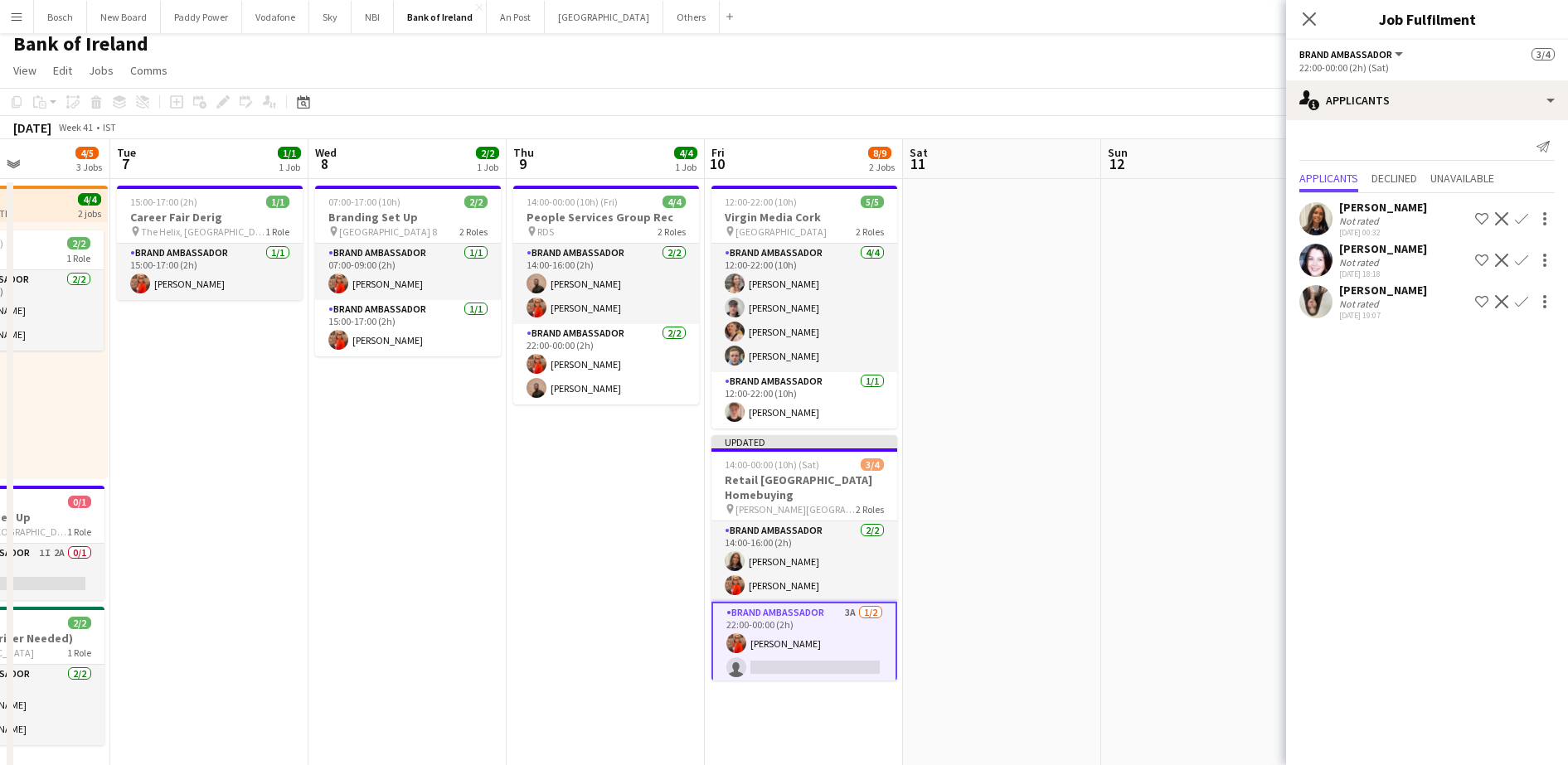
click at [1522, 216] on app-icon "Confirm" at bounding box center [1521, 219] width 13 height 13
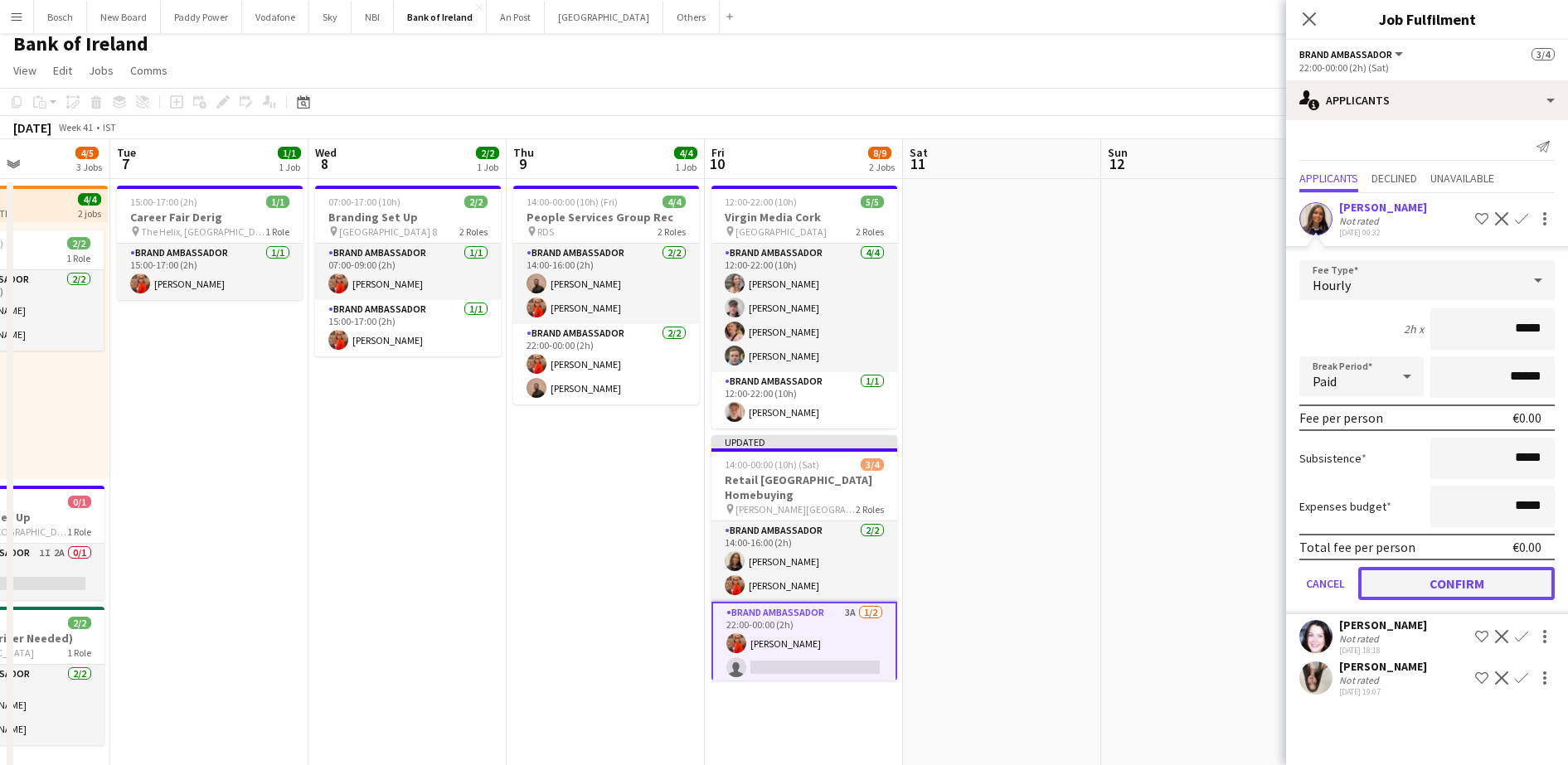
click at [1411, 583] on button "Confirm" at bounding box center [1456, 583] width 197 height 33
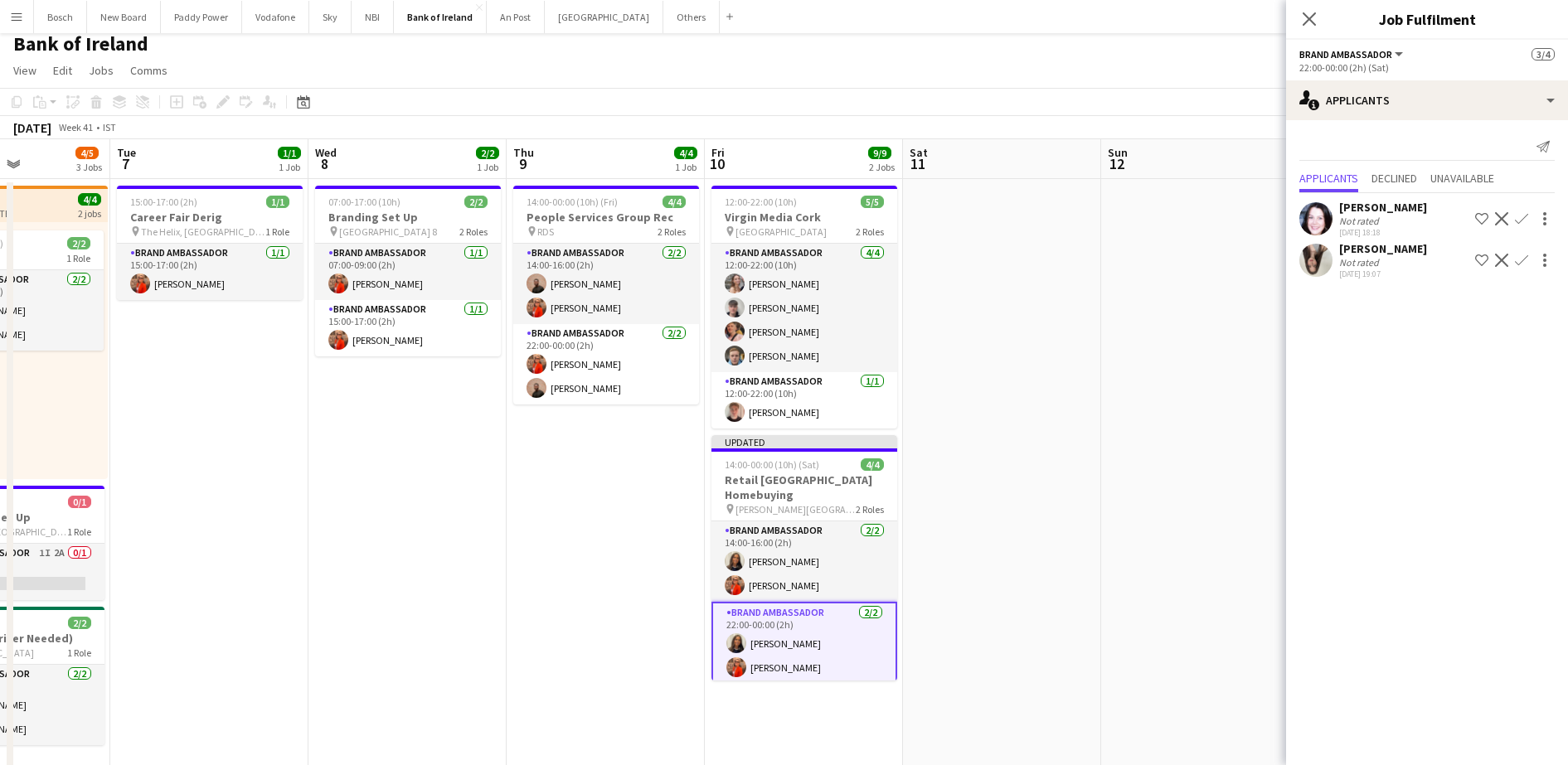
click at [1187, 98] on app-toolbar "Copy Paste Paste Ctrl+V Paste with crew Ctrl+Shift+V Paste linked Job [GEOGRAPH…" at bounding box center [784, 101] width 1568 height 28
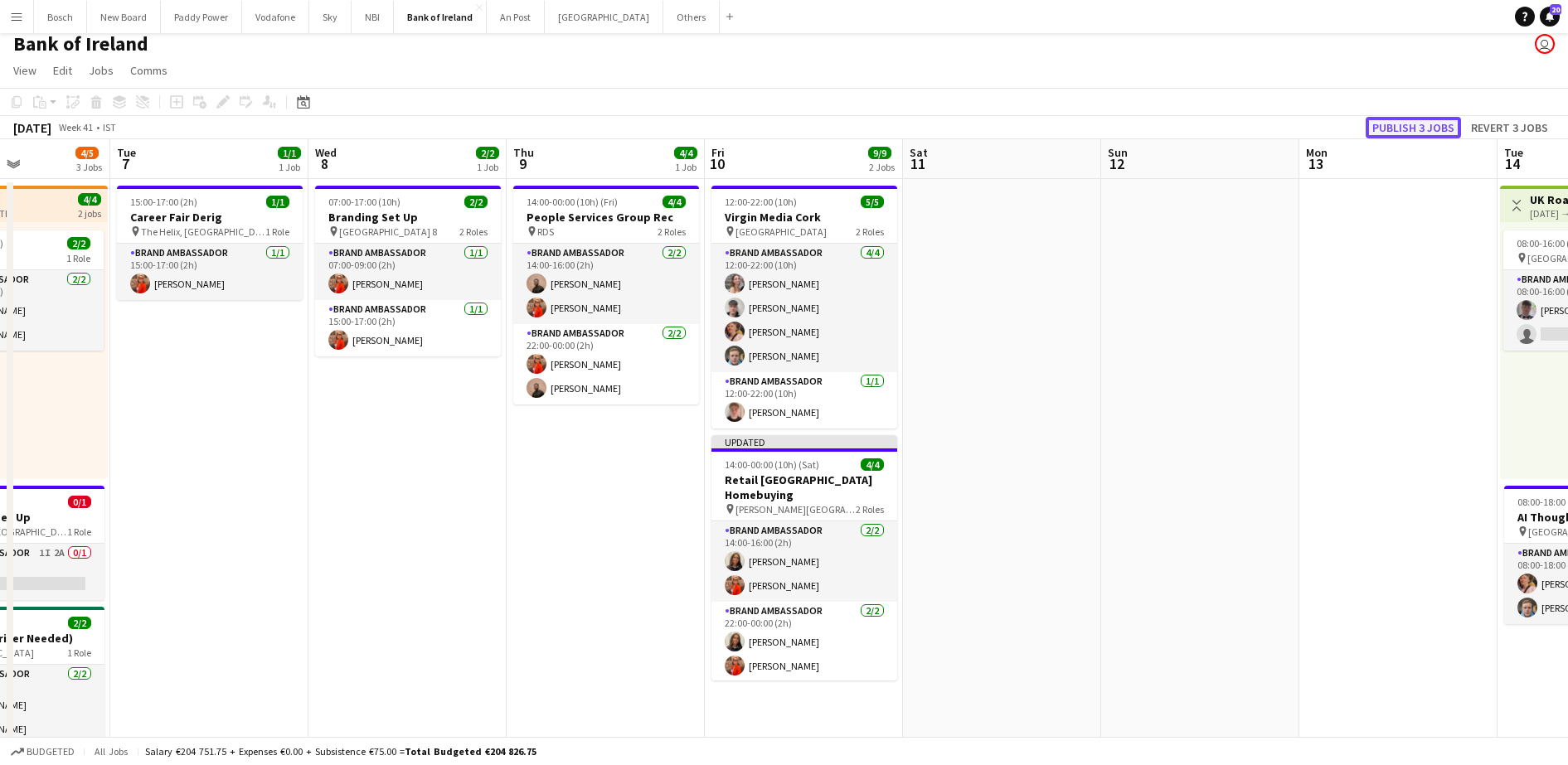
click at [1428, 130] on button "Publish 3 jobs" at bounding box center [1412, 128] width 95 height 22
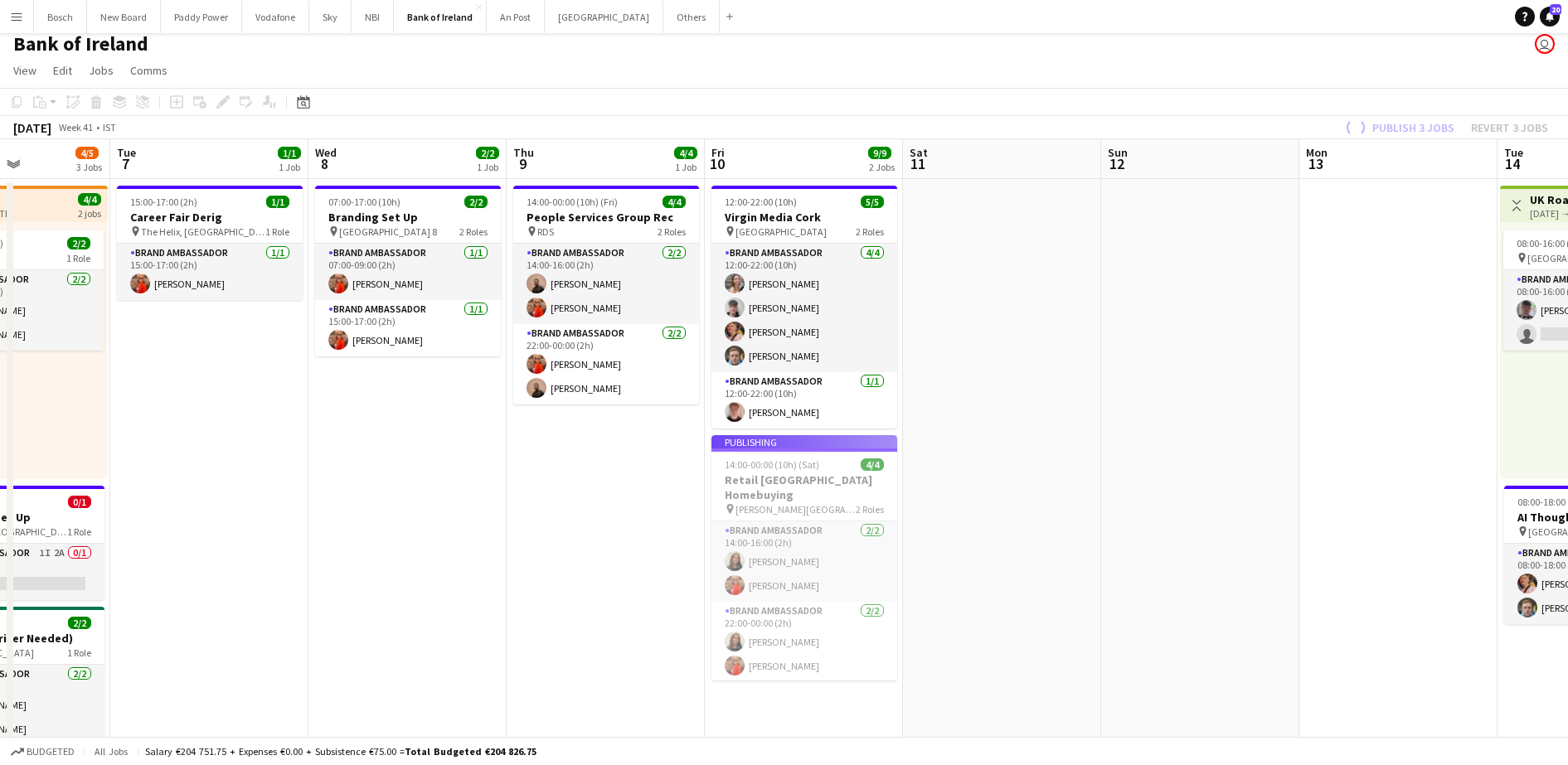
scroll to position [0, 429]
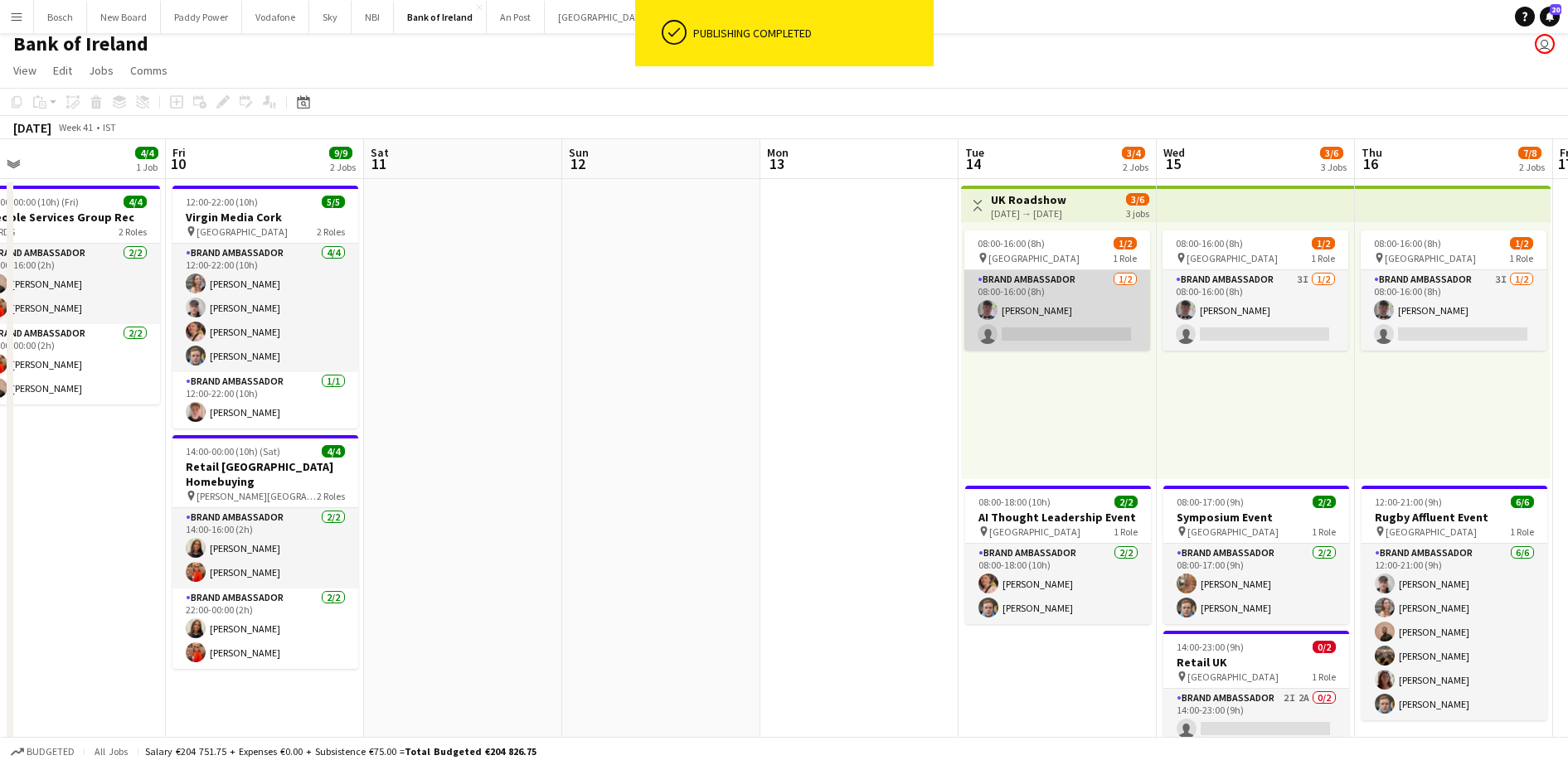
click at [1035, 299] on app-card-role "Brand Ambassador [DATE] 08:00-16:00 (8h) [PERSON_NAME] single-neutral-actions" at bounding box center [1056, 310] width 185 height 80
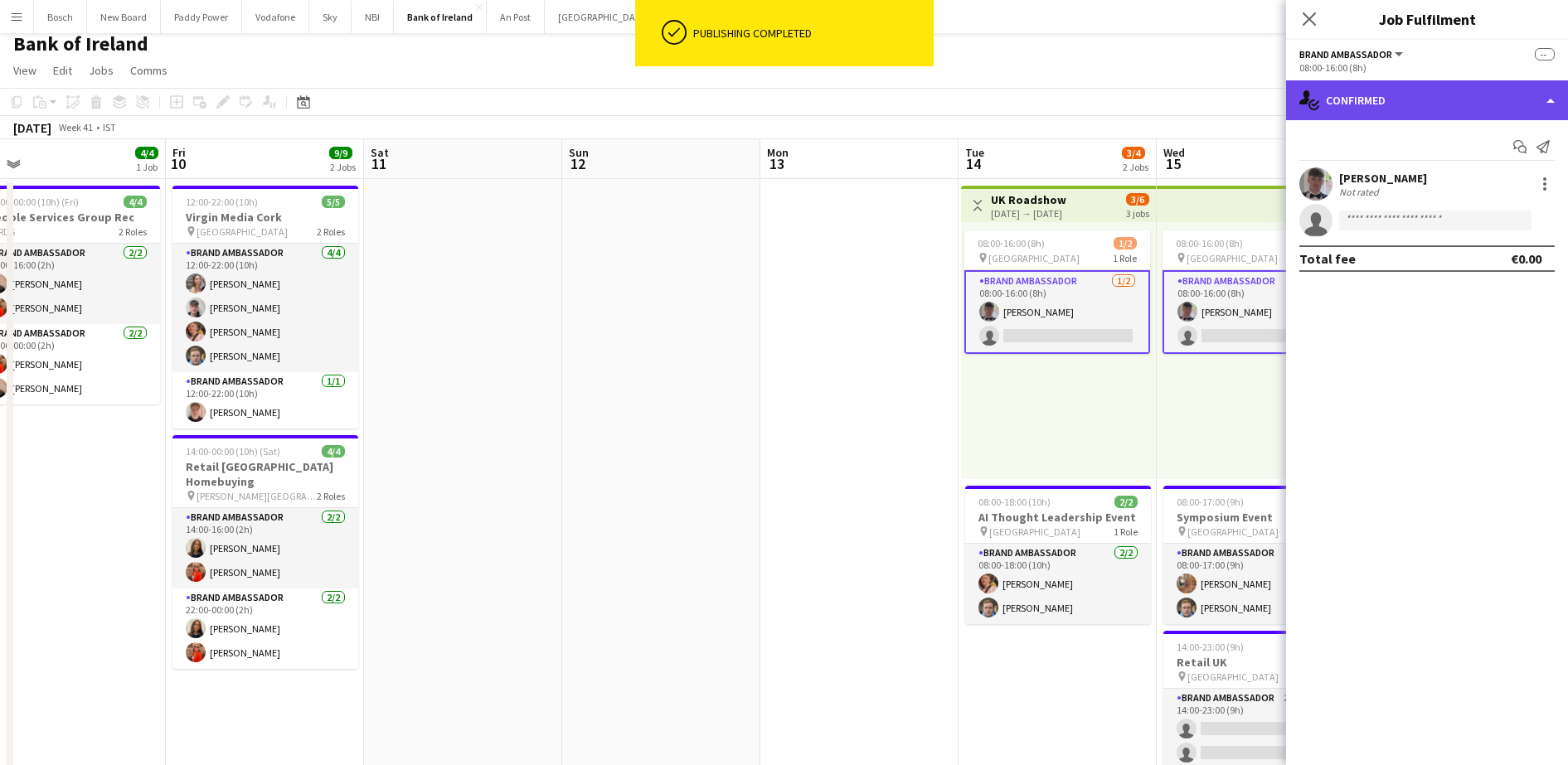
click at [1446, 103] on div "single-neutral-actions-check-2 Confirmed" at bounding box center [1426, 101] width 282 height 40
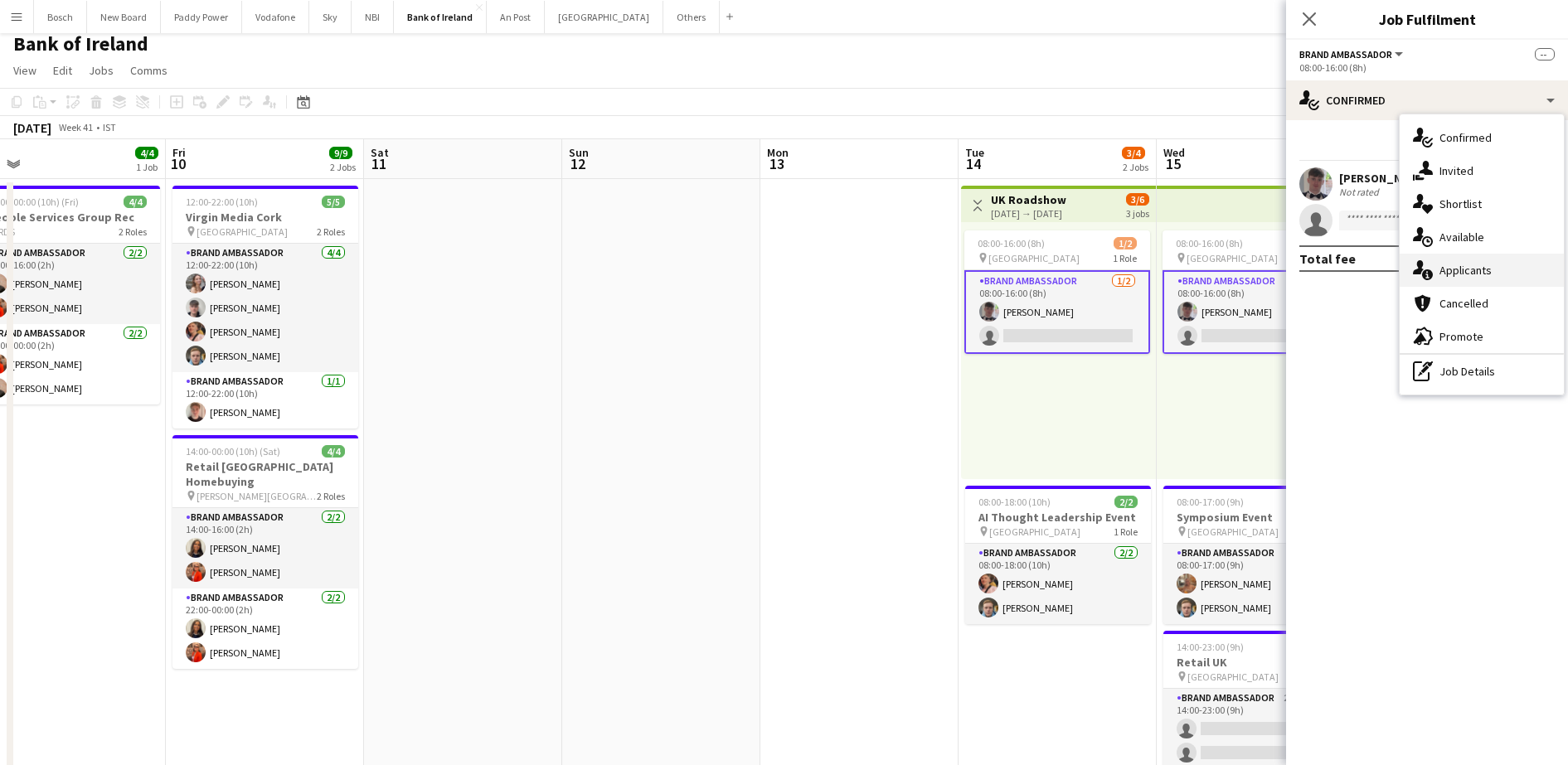
click at [1460, 273] on span "Applicants" at bounding box center [1466, 270] width 52 height 15
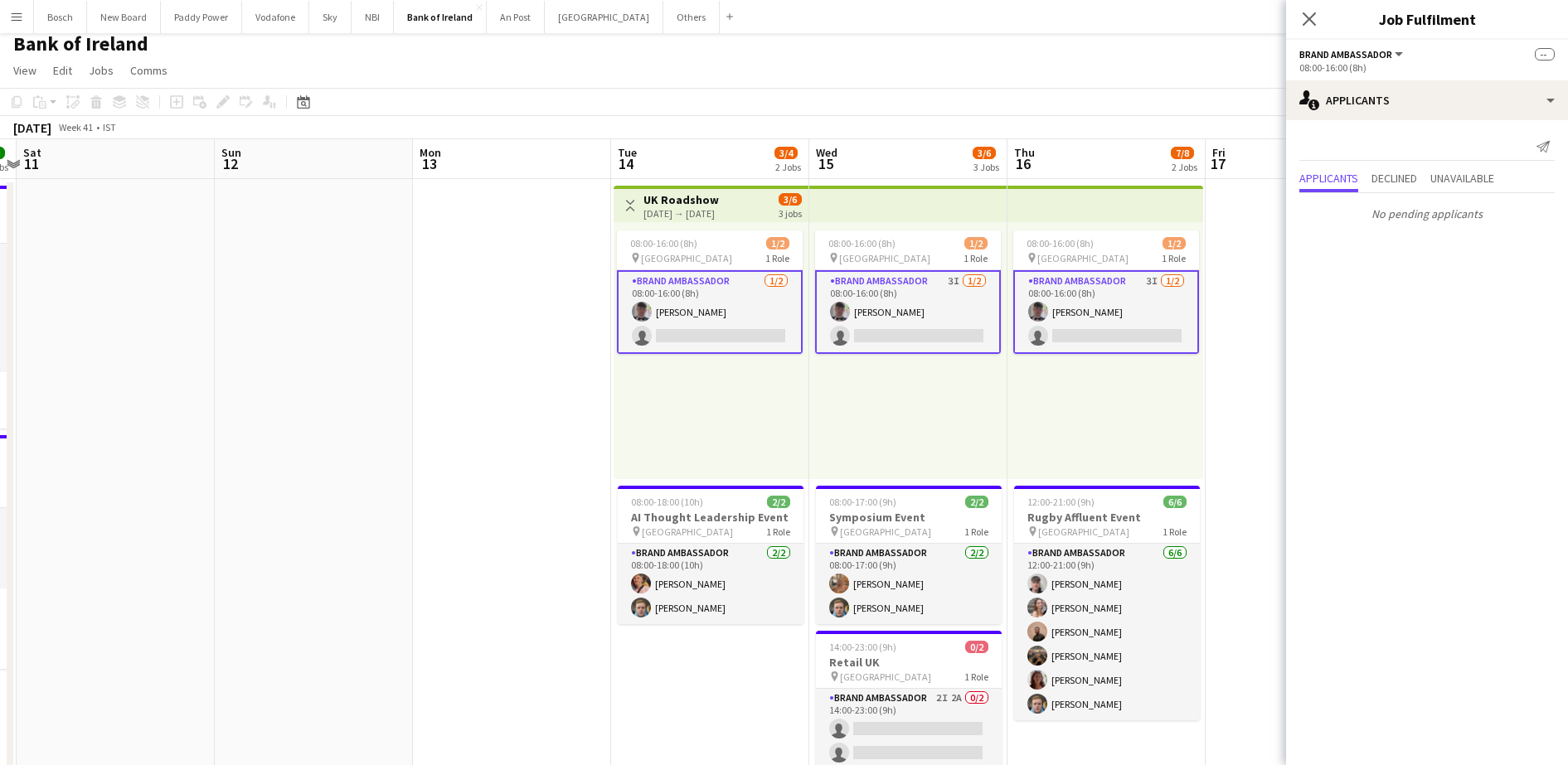
scroll to position [0, 558]
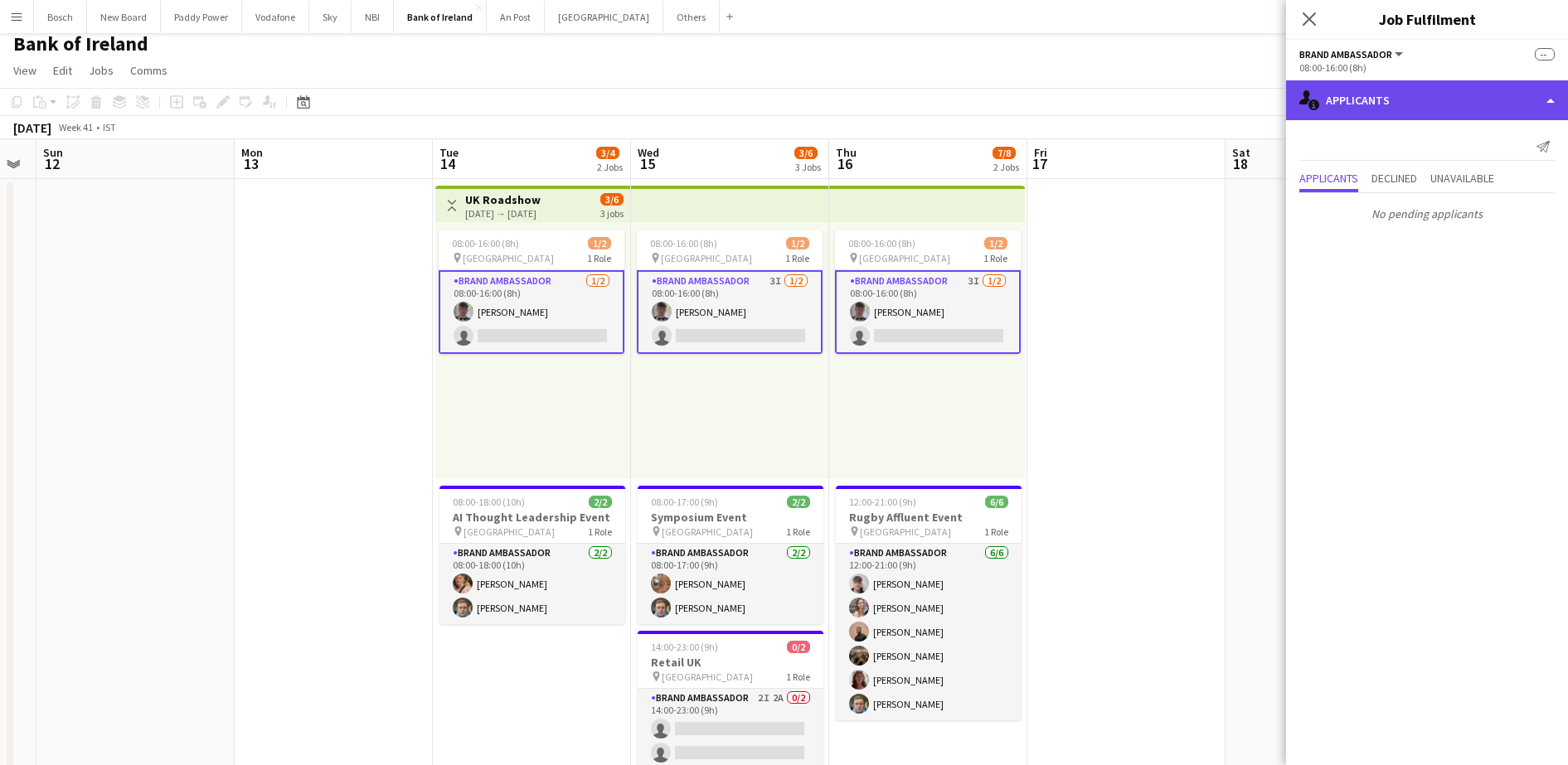
click at [1332, 86] on div "single-neutral-actions-information Applicants" at bounding box center [1426, 101] width 282 height 40
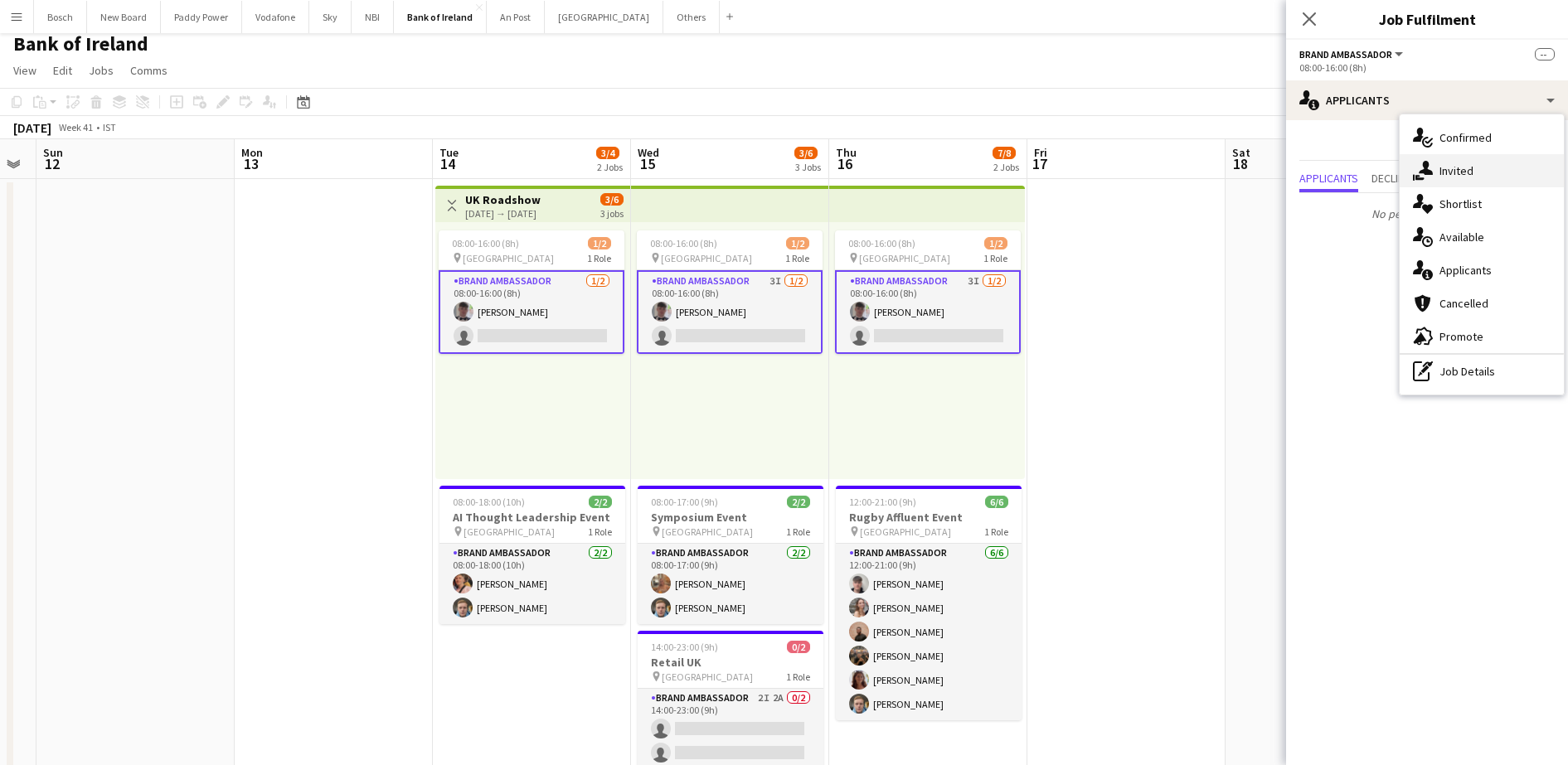
click at [1443, 174] on span "Invited" at bounding box center [1456, 170] width 34 height 15
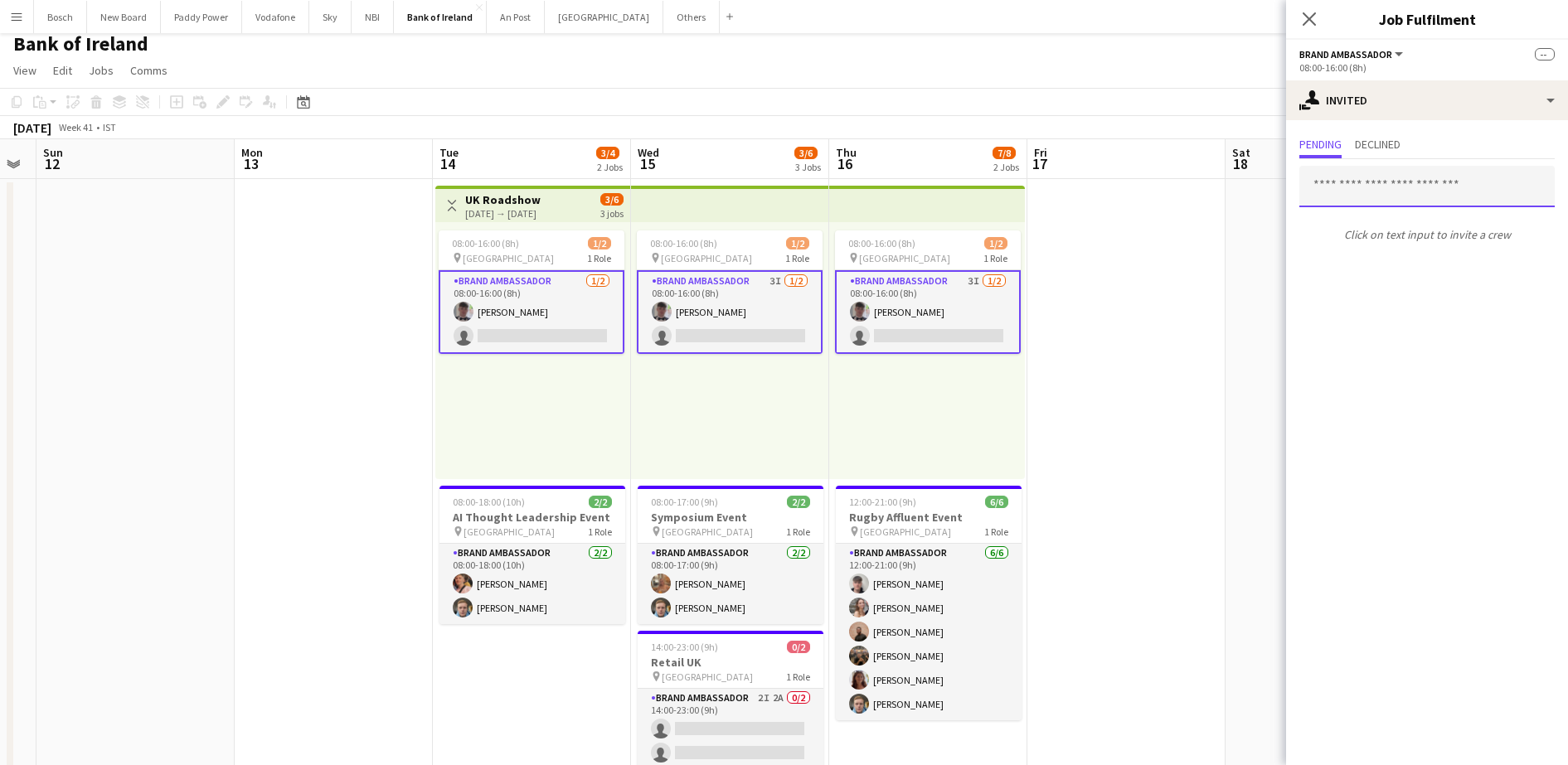
click at [1371, 194] on input "text" at bounding box center [1426, 186] width 255 height 41
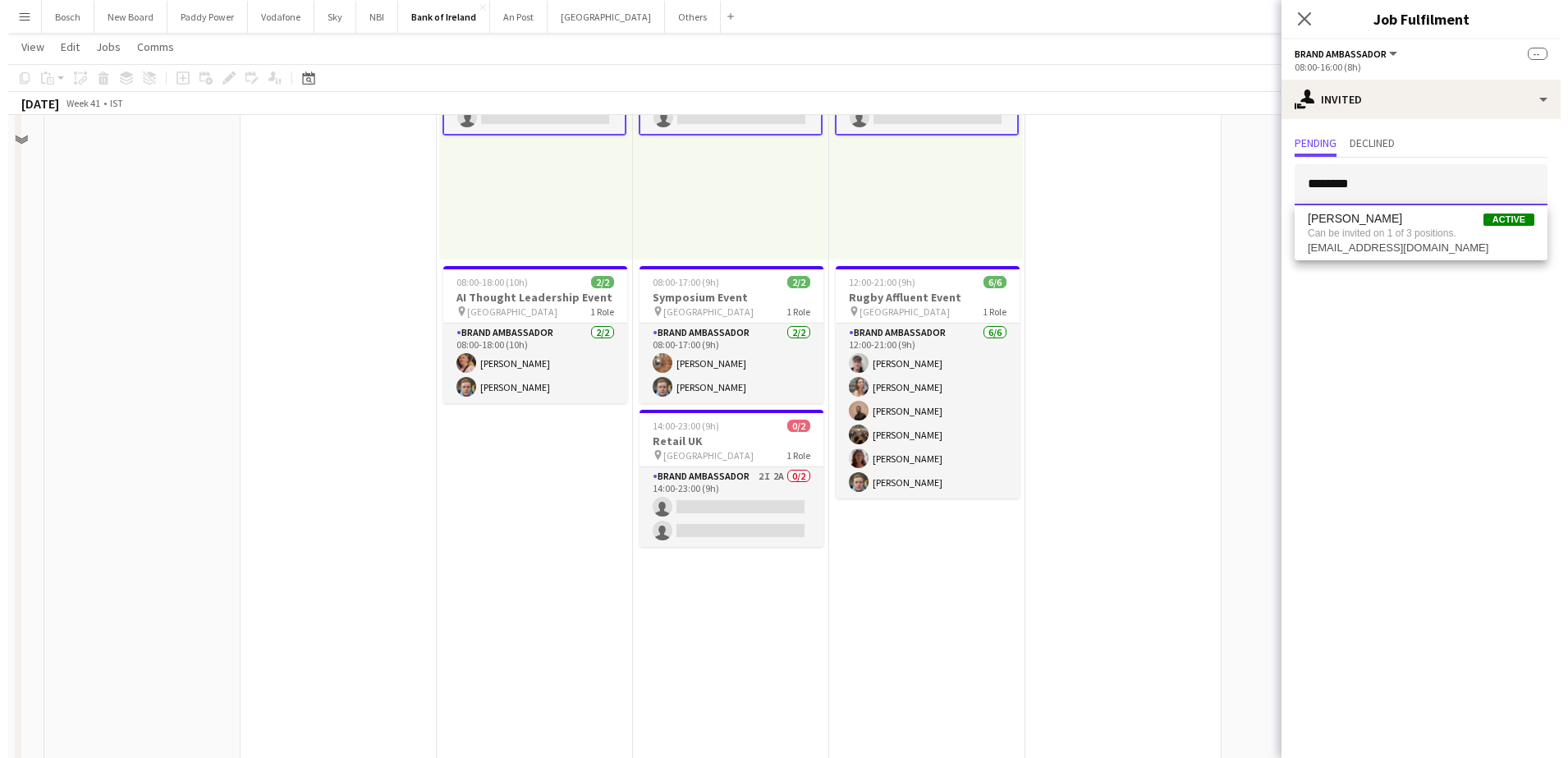
scroll to position [0, 0]
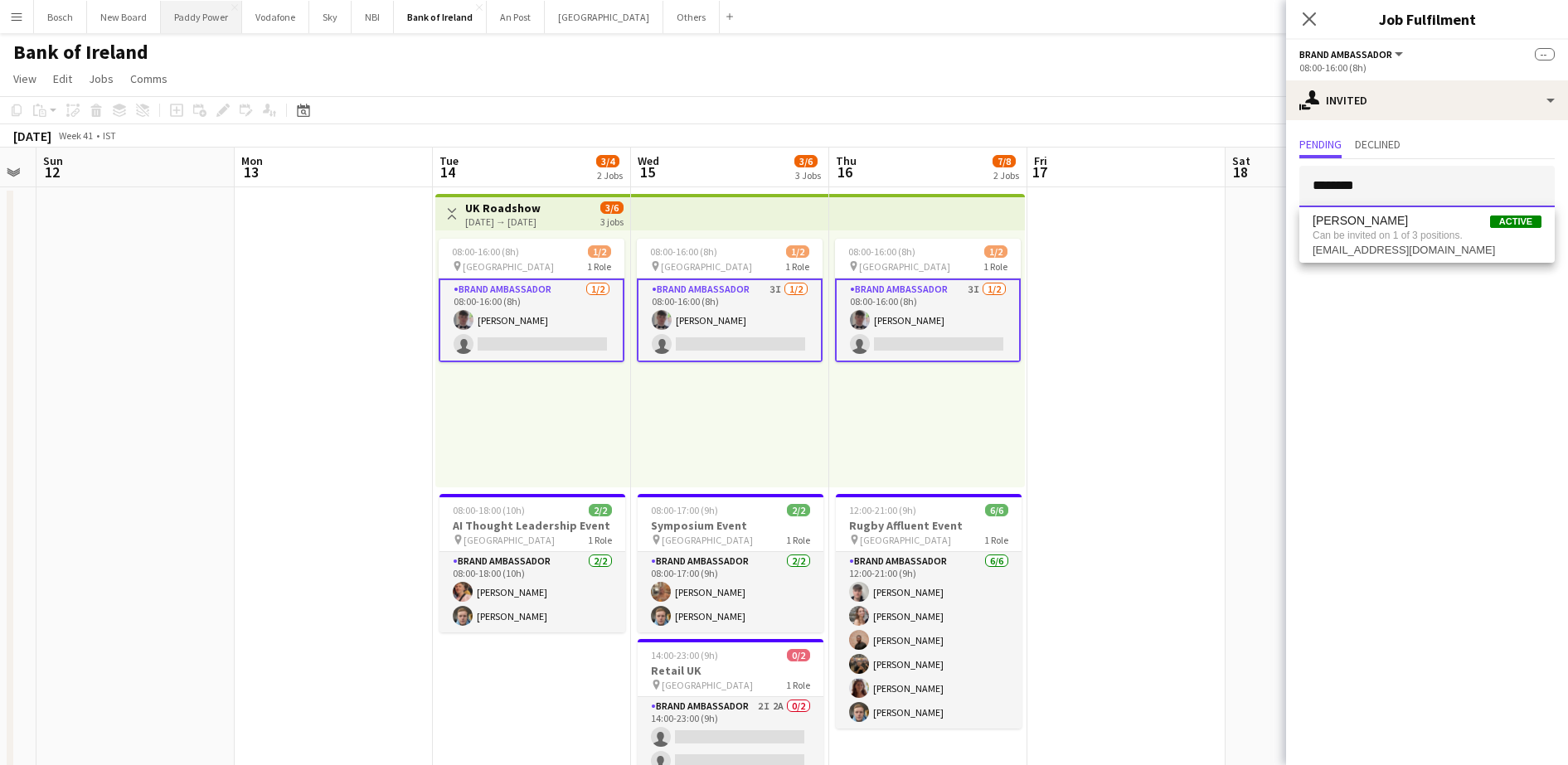
type input "********"
click at [200, 18] on button "Paddy Power Close" at bounding box center [201, 17] width 81 height 32
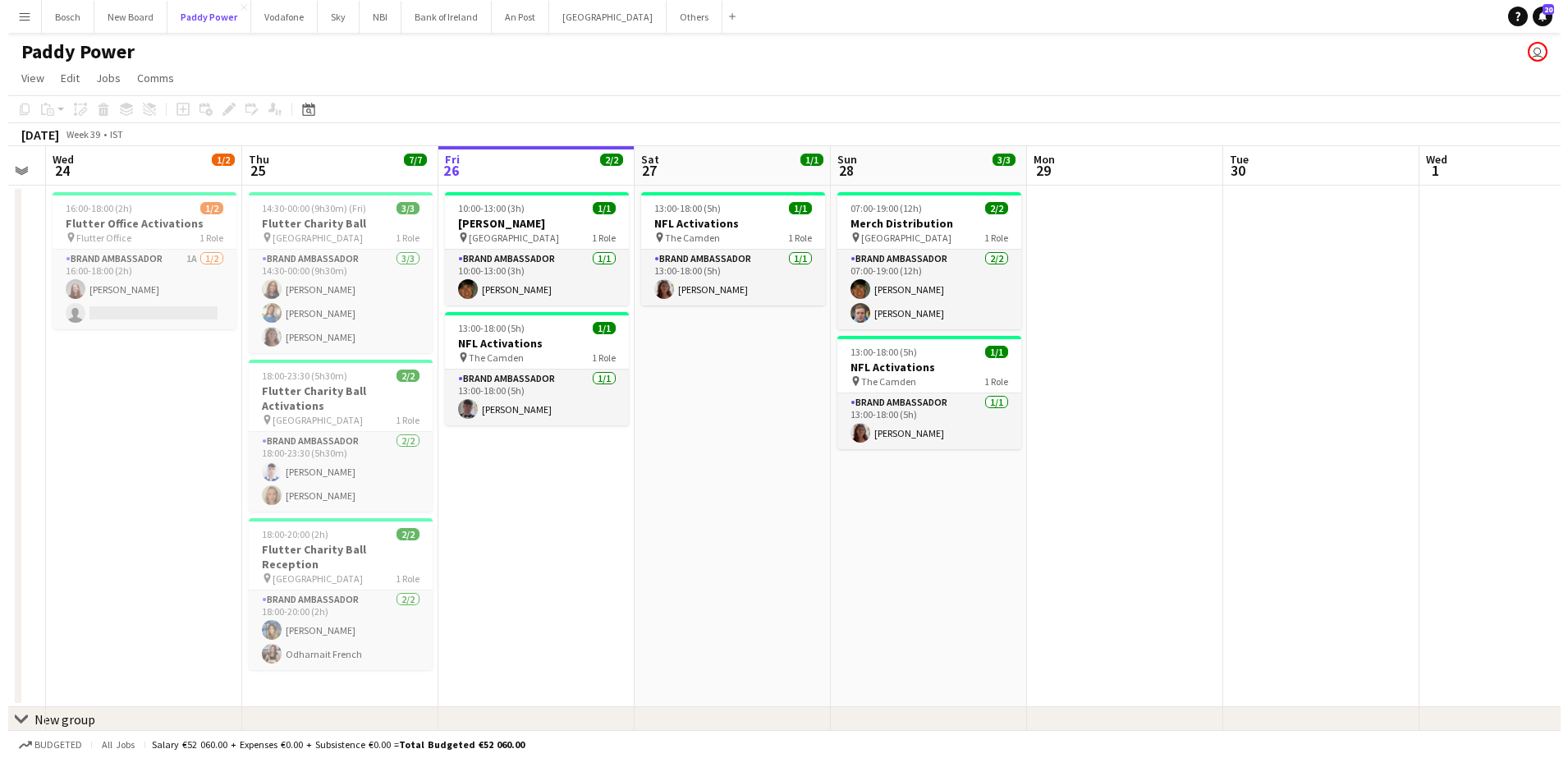
scroll to position [0, 354]
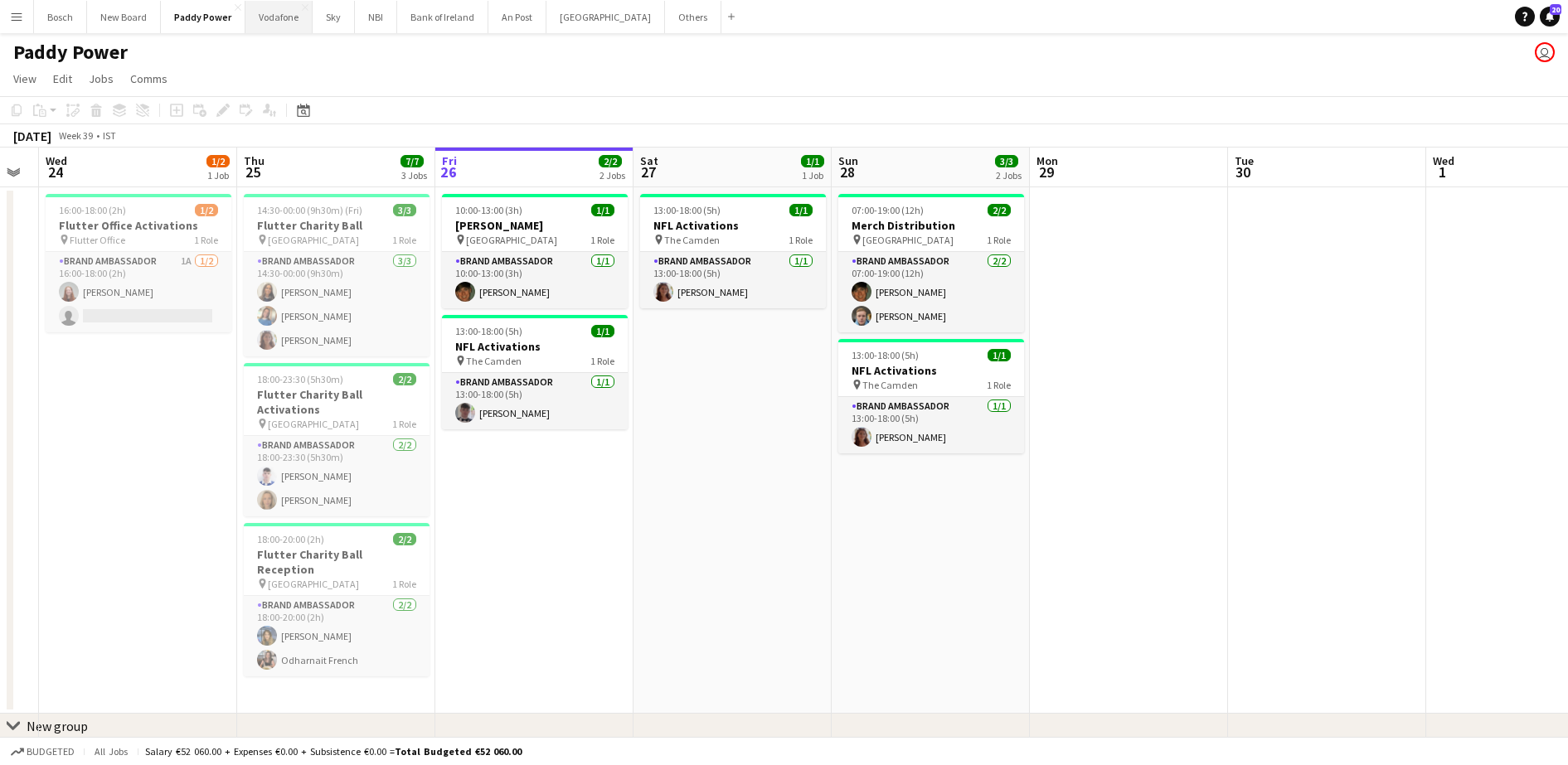
click at [297, 10] on button "Vodafone Close" at bounding box center [279, 17] width 67 height 32
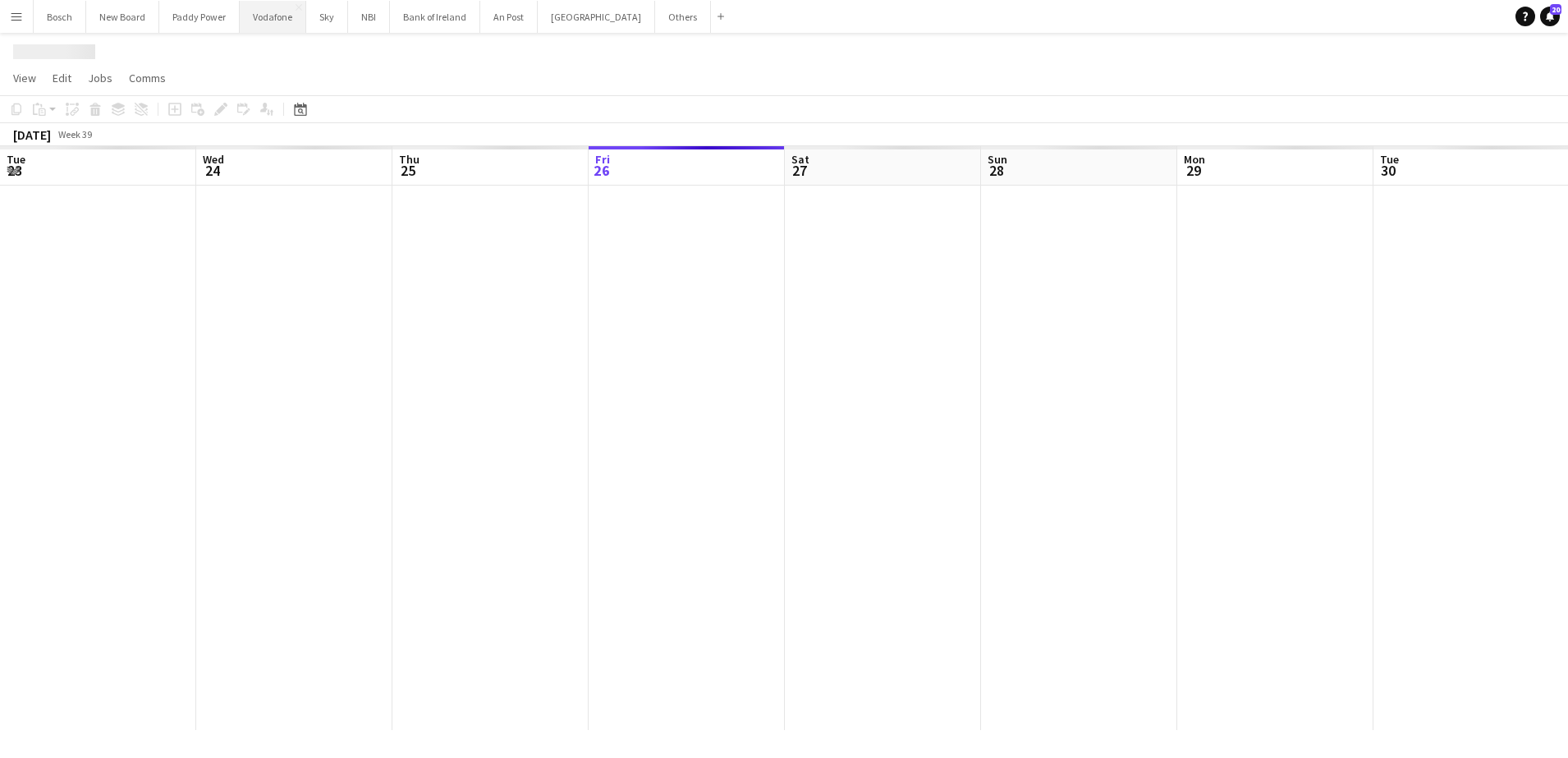
scroll to position [0, 392]
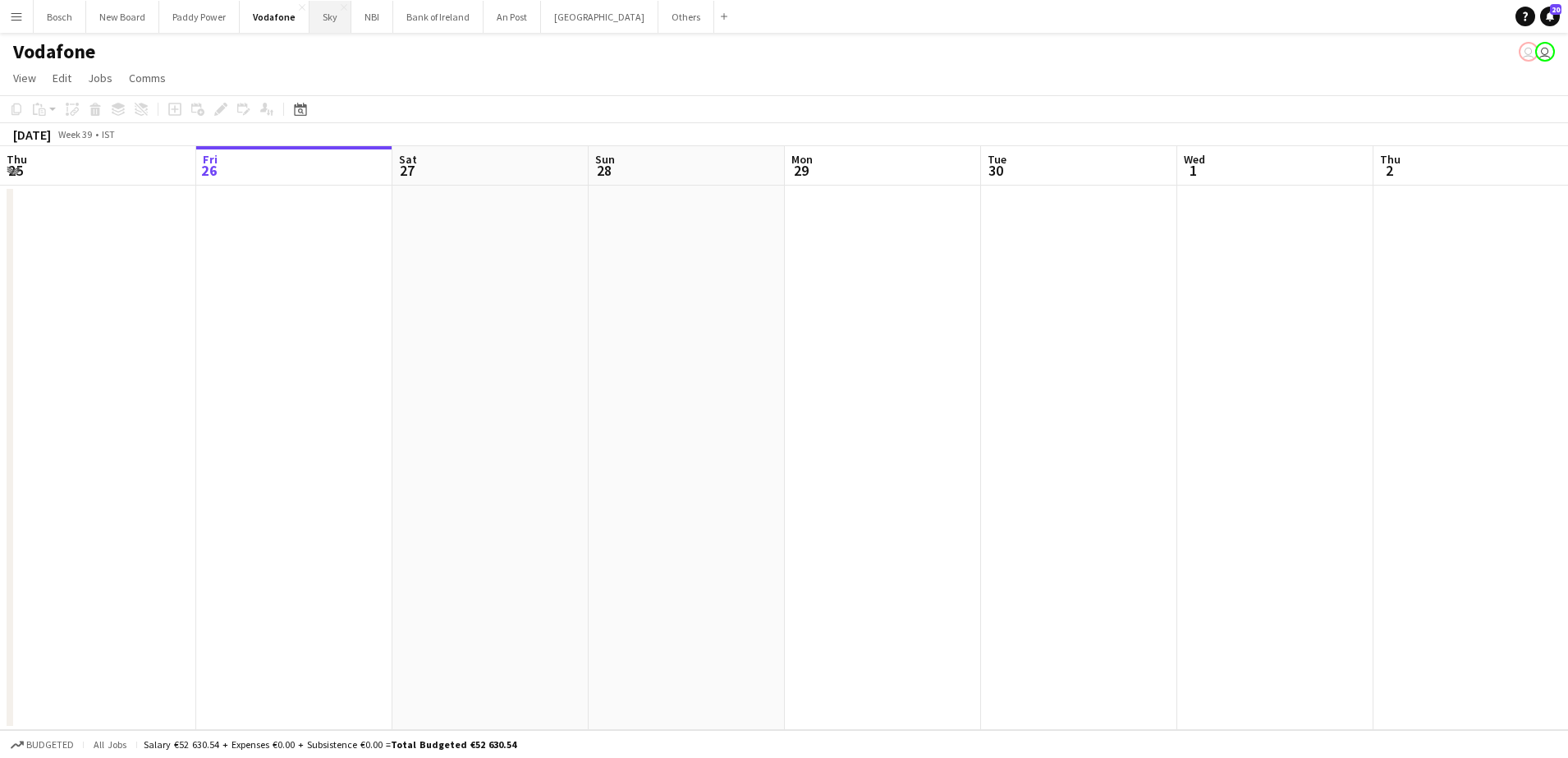
click at [322, 15] on button "Sky Close" at bounding box center [330, 16] width 42 height 32
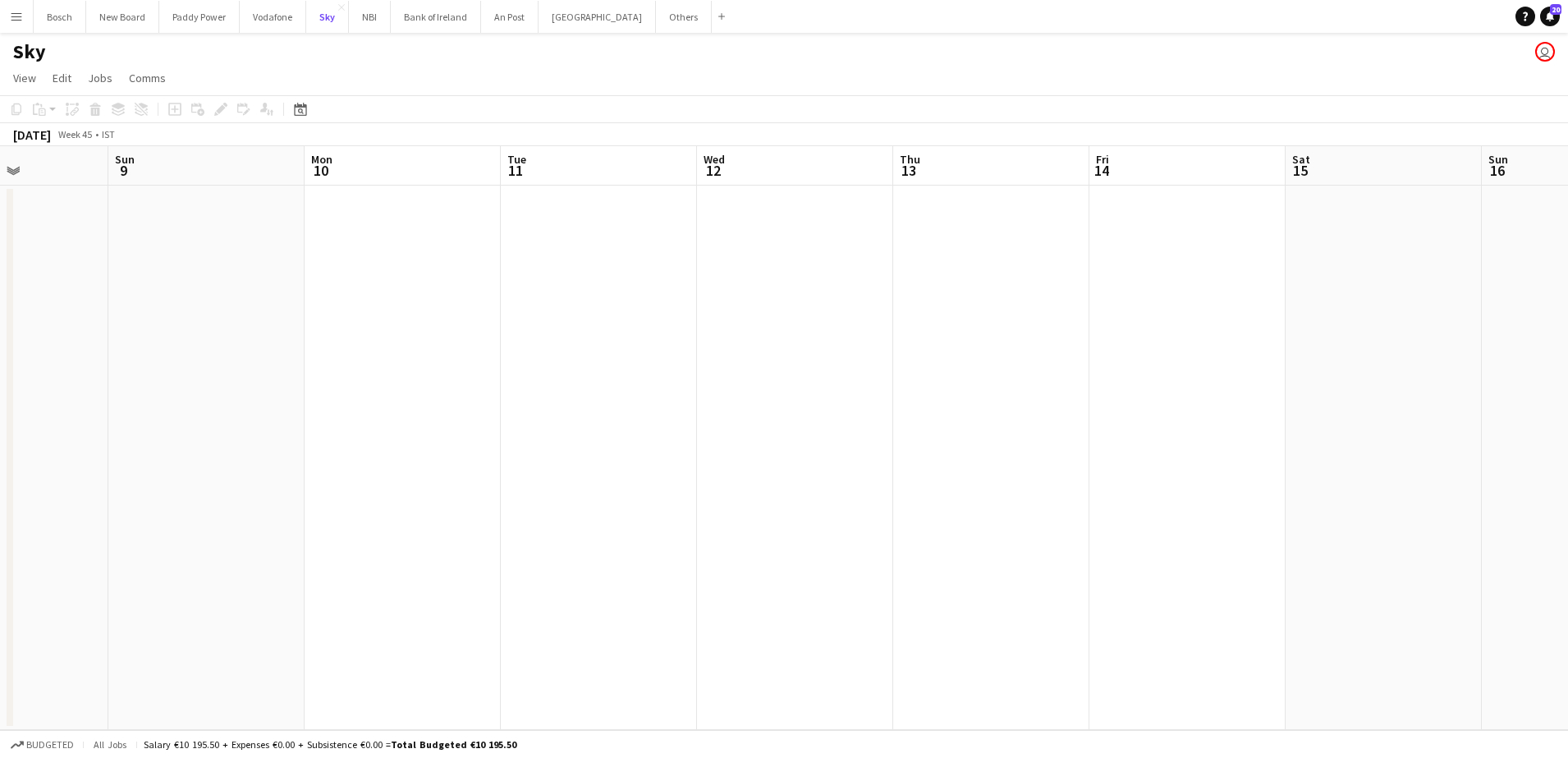
scroll to position [0, 493]
click at [655, 29] on button "Others Close" at bounding box center [683, 16] width 55 height 32
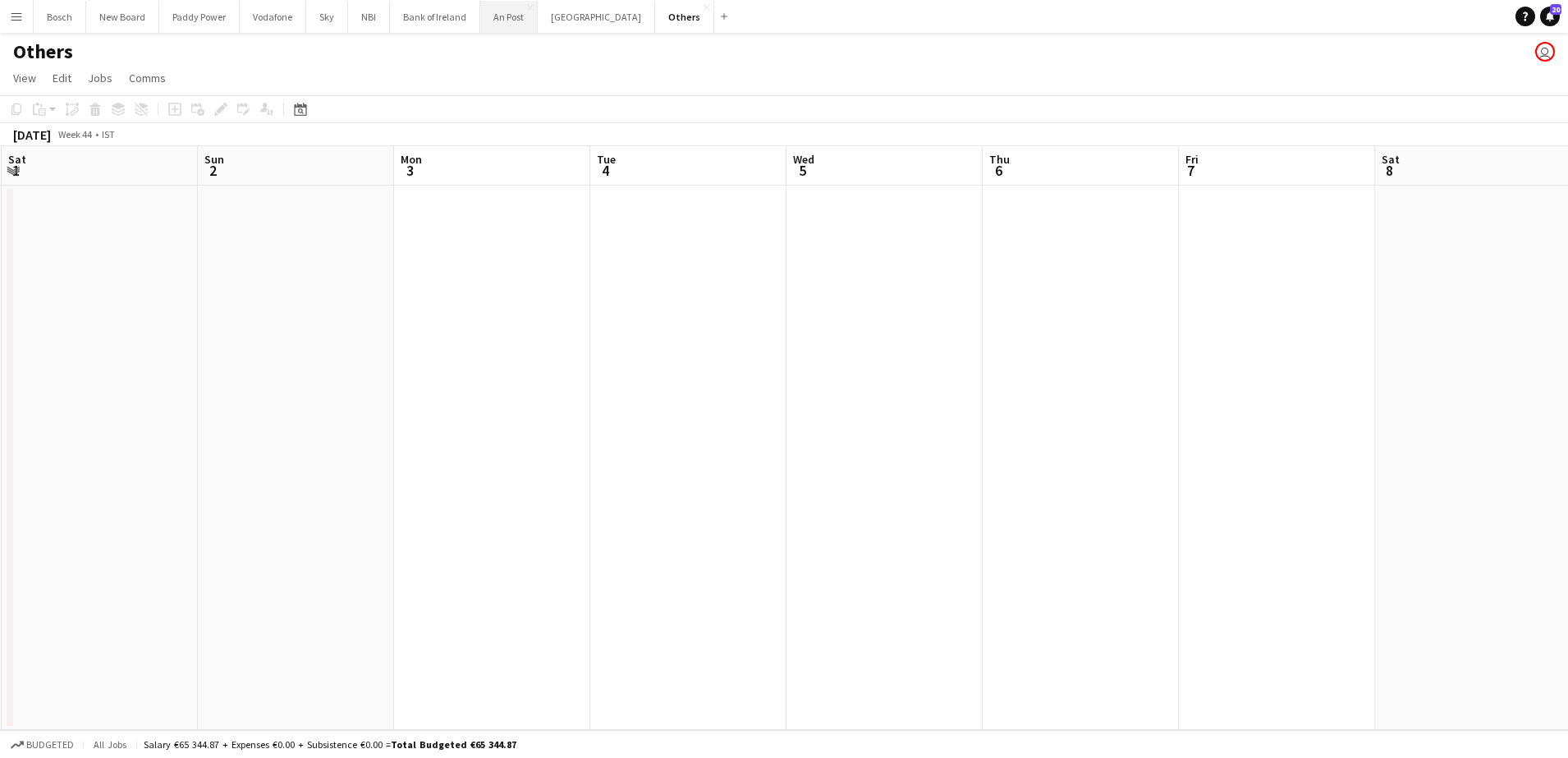
click at [504, 18] on button "An Post Close" at bounding box center [509, 16] width 57 height 32
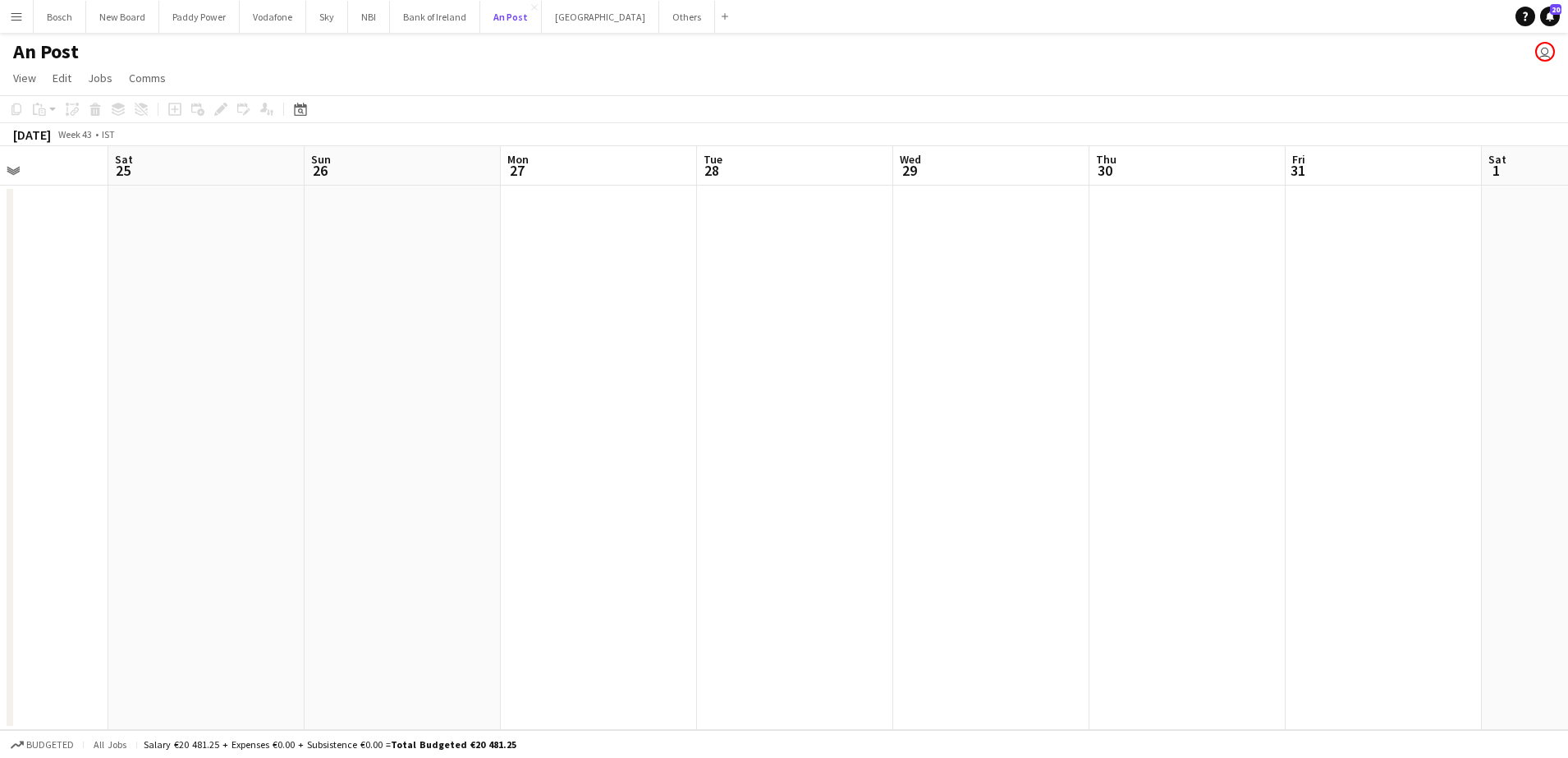
scroll to position [0, 568]
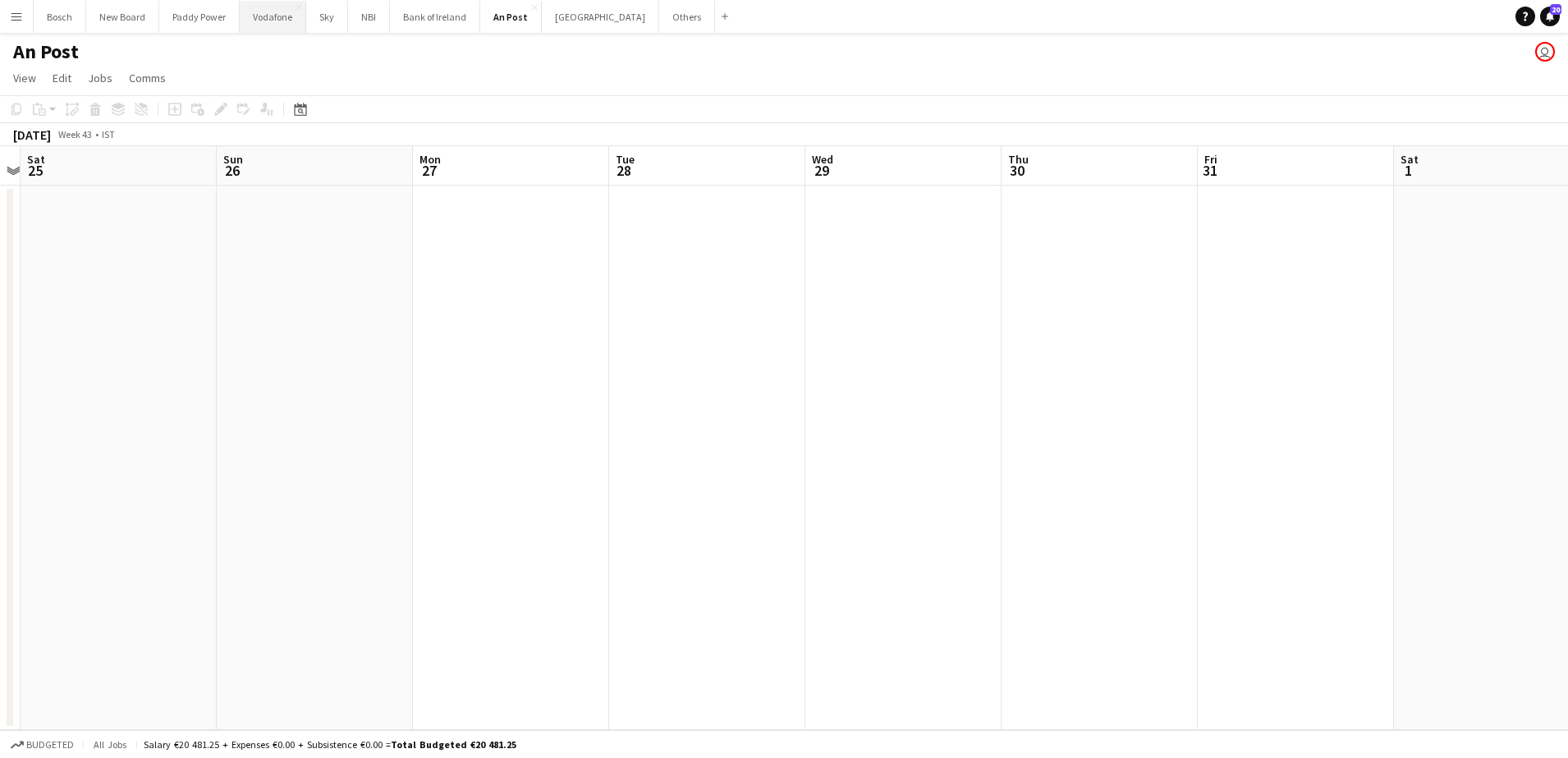
click at [272, 21] on button "Vodafone Close" at bounding box center [273, 16] width 67 height 32
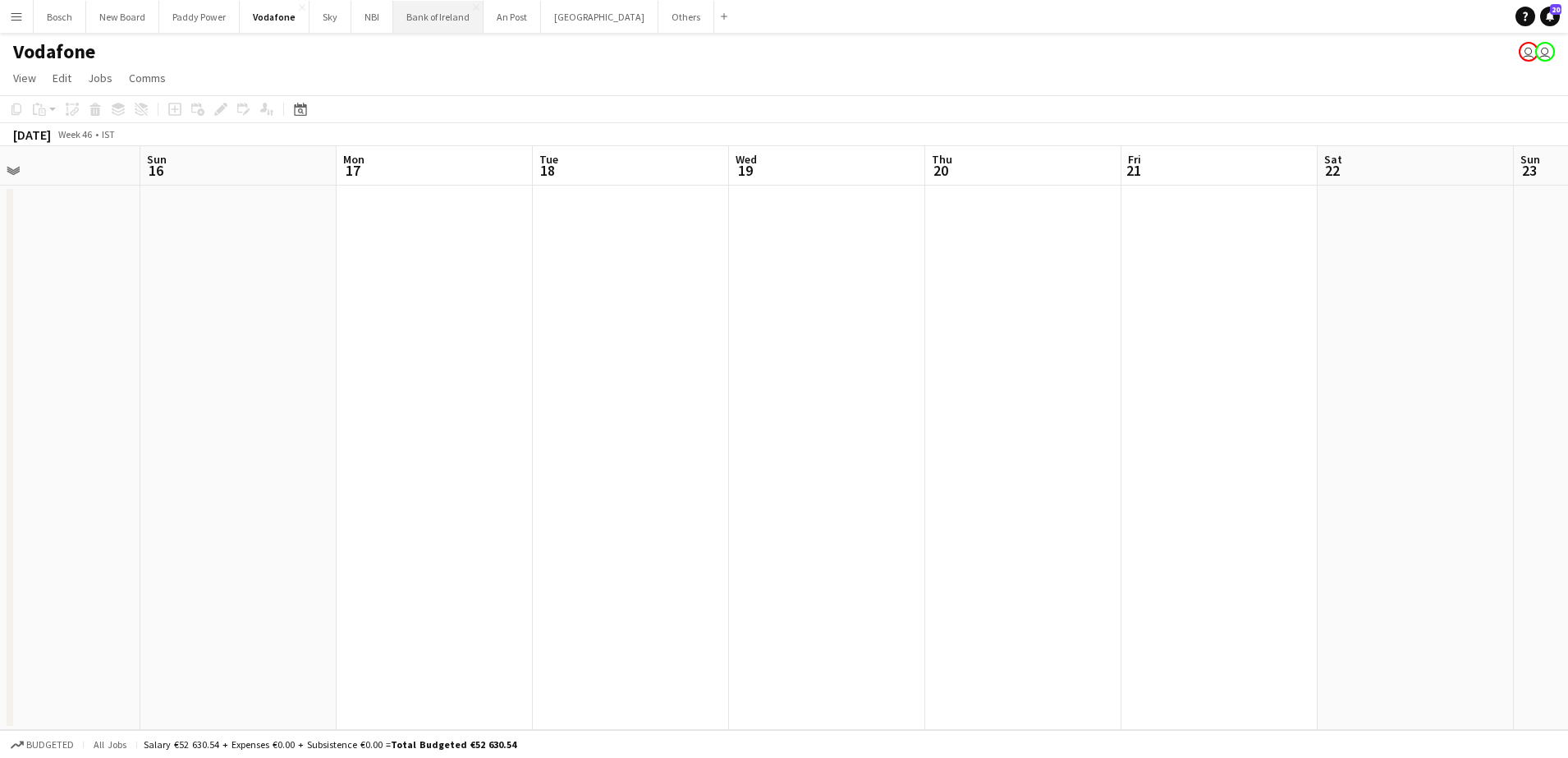
click at [452, 20] on button "Bank of Ireland Close" at bounding box center [438, 16] width 90 height 32
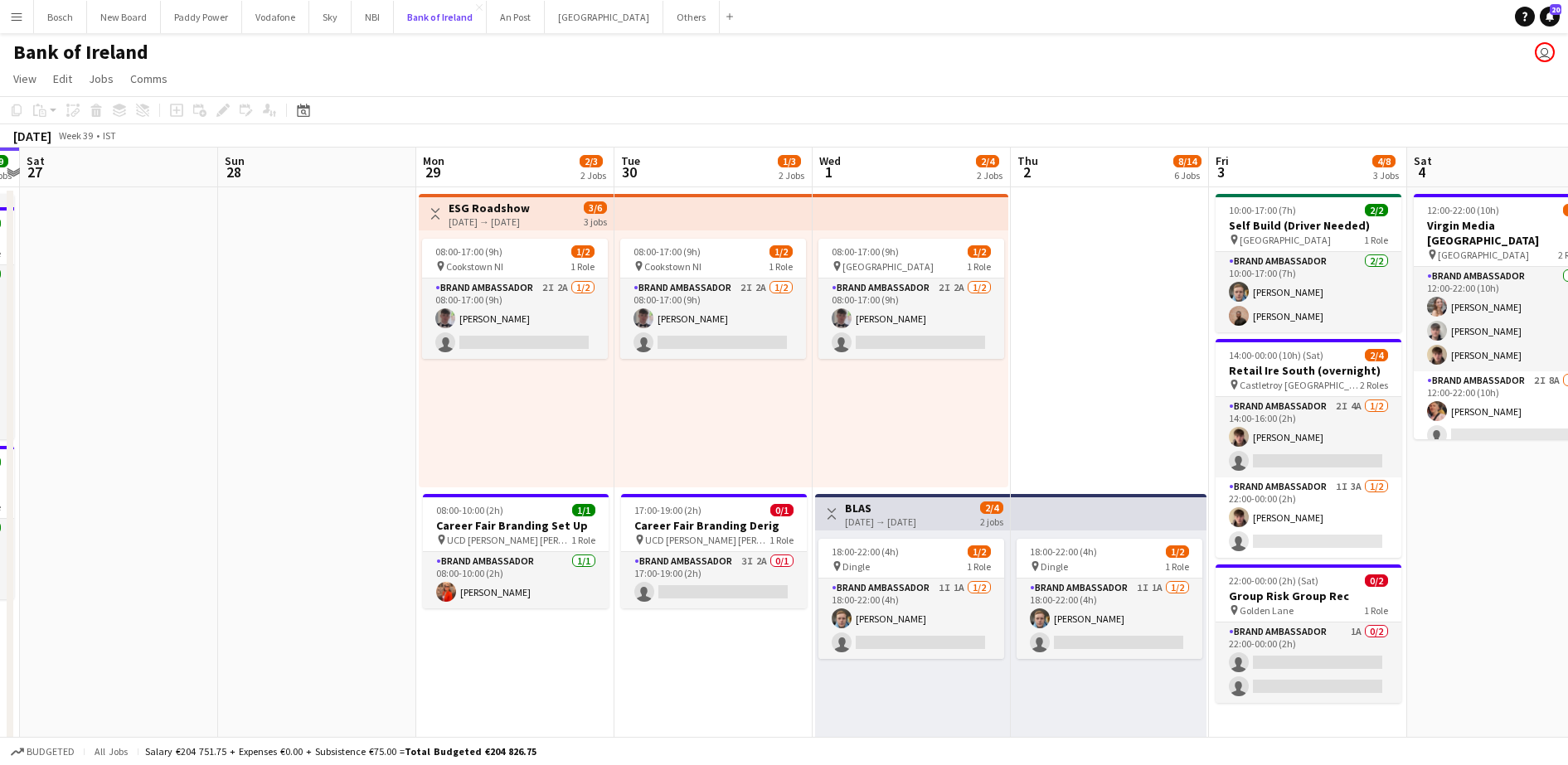
scroll to position [0, 378]
